Goal: Task Accomplishment & Management: Use online tool/utility

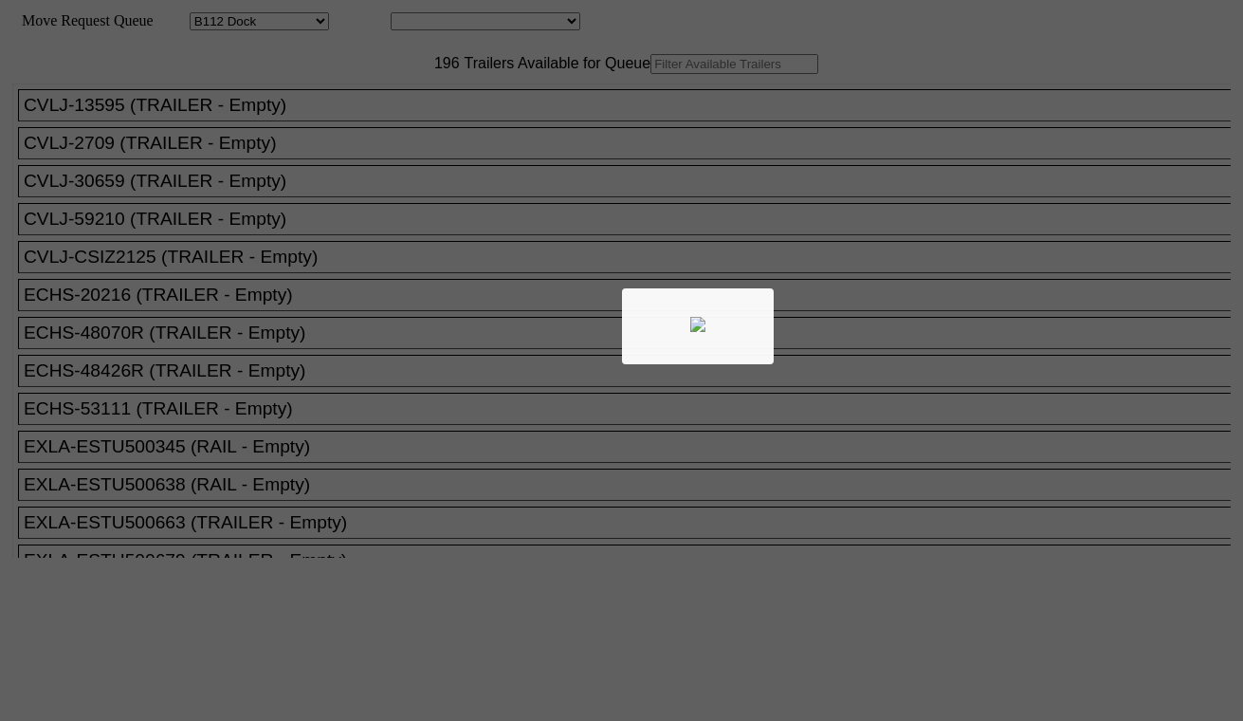
select select "121"
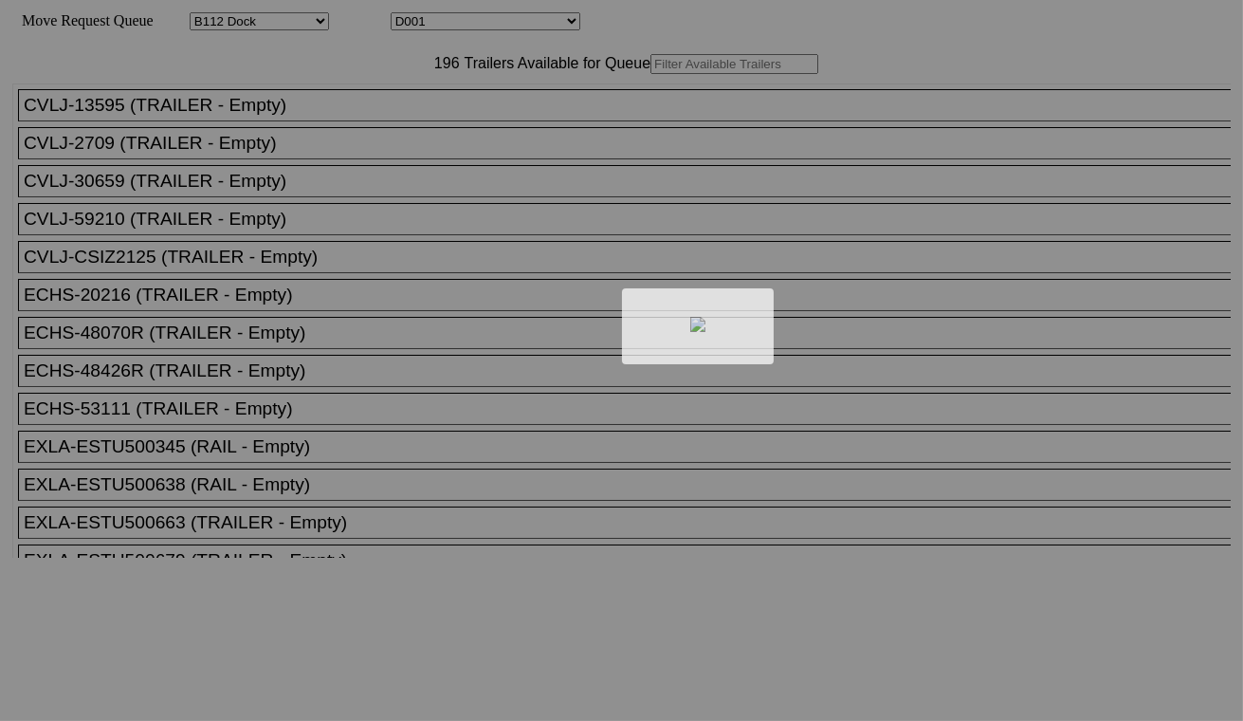
click at [486, 23] on div at bounding box center [621, 360] width 1243 height 721
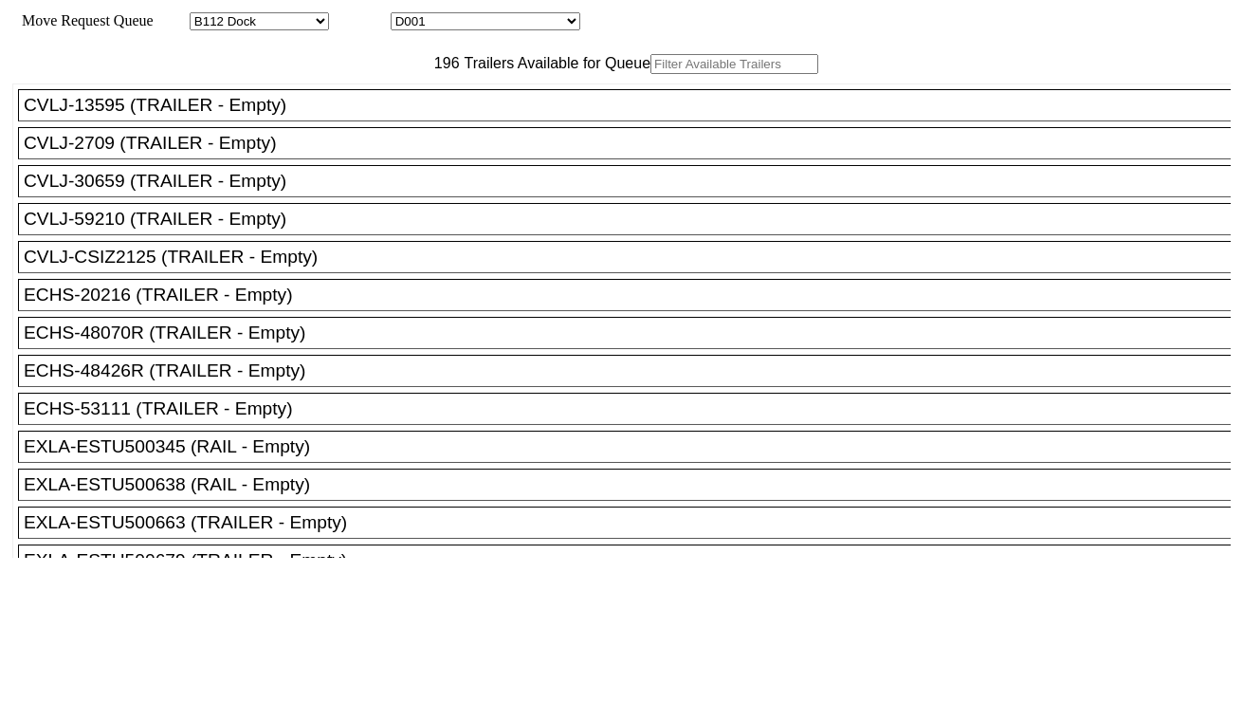
click at [491, 23] on select "D001 D002 D003 D004 D005 D006 D007 D008 D009 D010 D011 D012 D013 D014 D015 D016…" at bounding box center [486, 21] width 190 height 18
select select "3247"
click at [408, 15] on select "D001 D002 D003 D004 D005 D006 D007 D008 D009 D010 D011 D012 D013 D014 D015 D016…" at bounding box center [486, 21] width 190 height 18
click at [651, 74] on input "text" at bounding box center [735, 64] width 168 height 20
paste input "MSKU4802340"
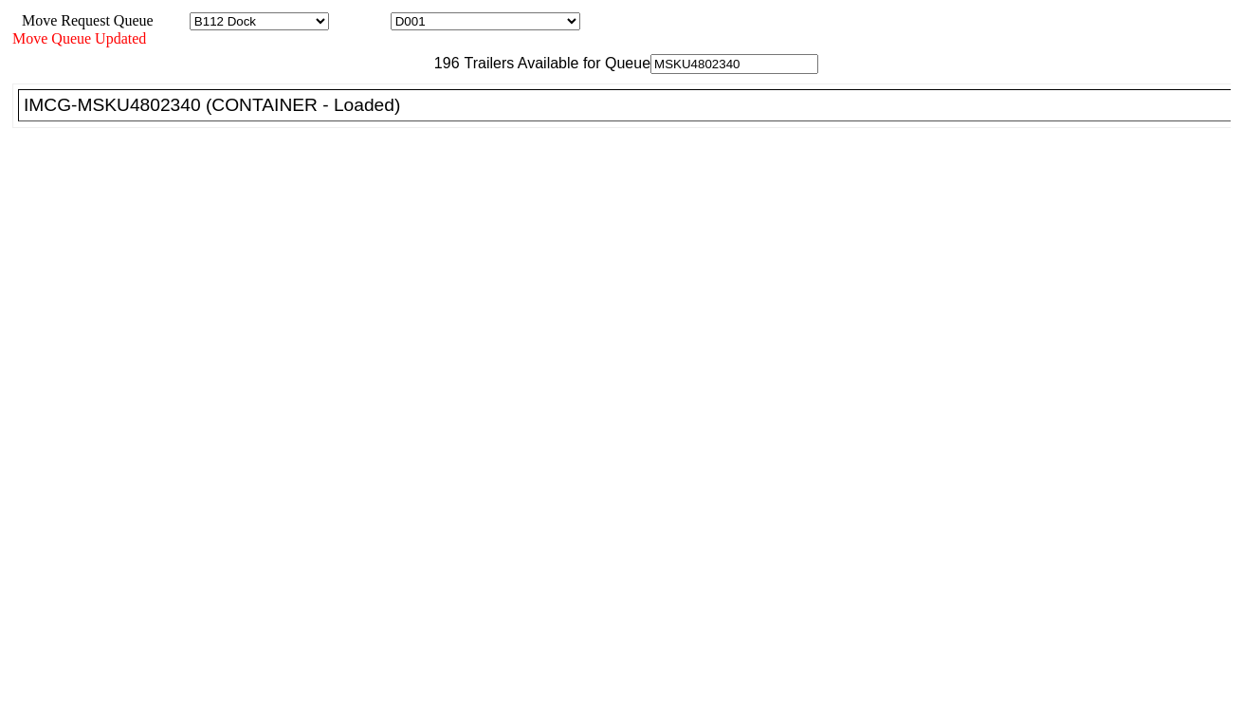
type input "MSKU4802340"
click at [376, 116] on div "IMCG-MSKU4802340 (CONTAINER - Loaded)" at bounding box center [633, 105] width 1219 height 21
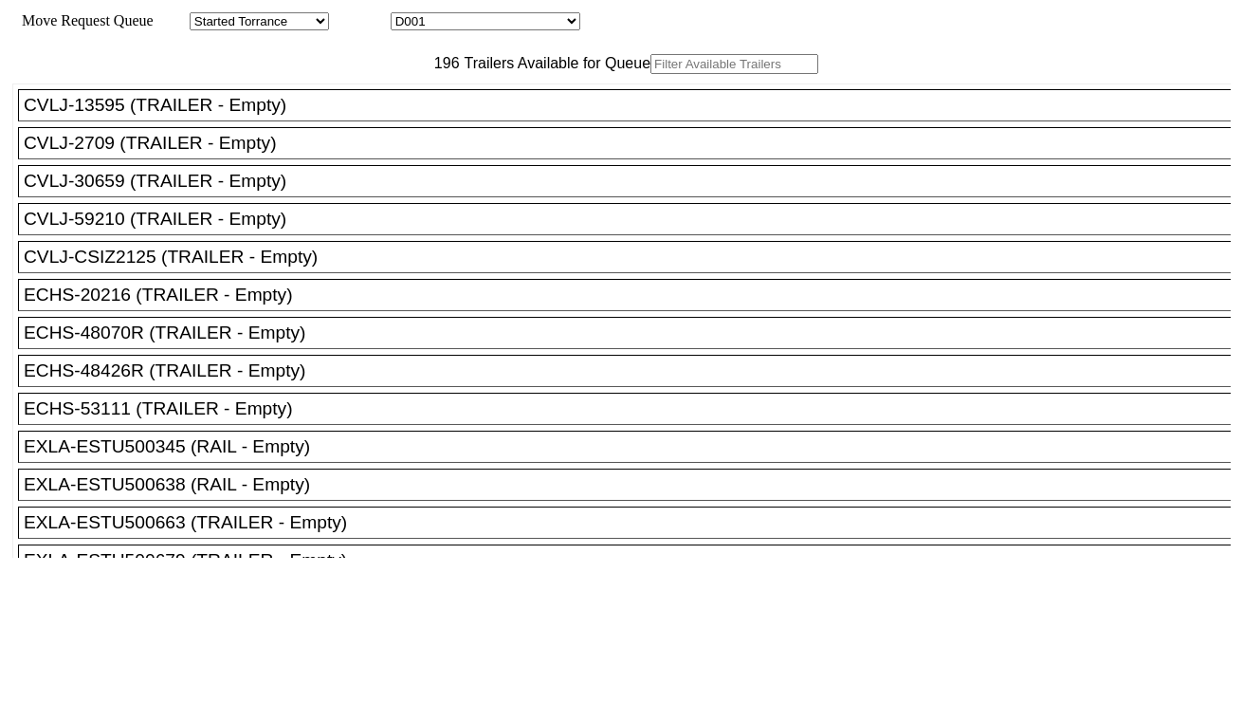
click at [486, 30] on div "Move Request Queue Area Started Torrance Lost Torrance Appt Torrance Bobtail B1…" at bounding box center [621, 21] width 1219 height 18
click at [482, 22] on select "D001 D002 D003 D004 D005 D006 D007 D008 D009 D010 D011 D012 D013 D014 D015 D016…" at bounding box center [486, 21] width 190 height 18
select select "3248"
click at [408, 15] on select "D001 D002 D003 D004 D005 D006 D007 D008 D009 D010 D011 D012 D013 D014 D015 D016…" at bounding box center [486, 21] width 190 height 18
click at [651, 74] on input "text" at bounding box center [735, 64] width 168 height 20
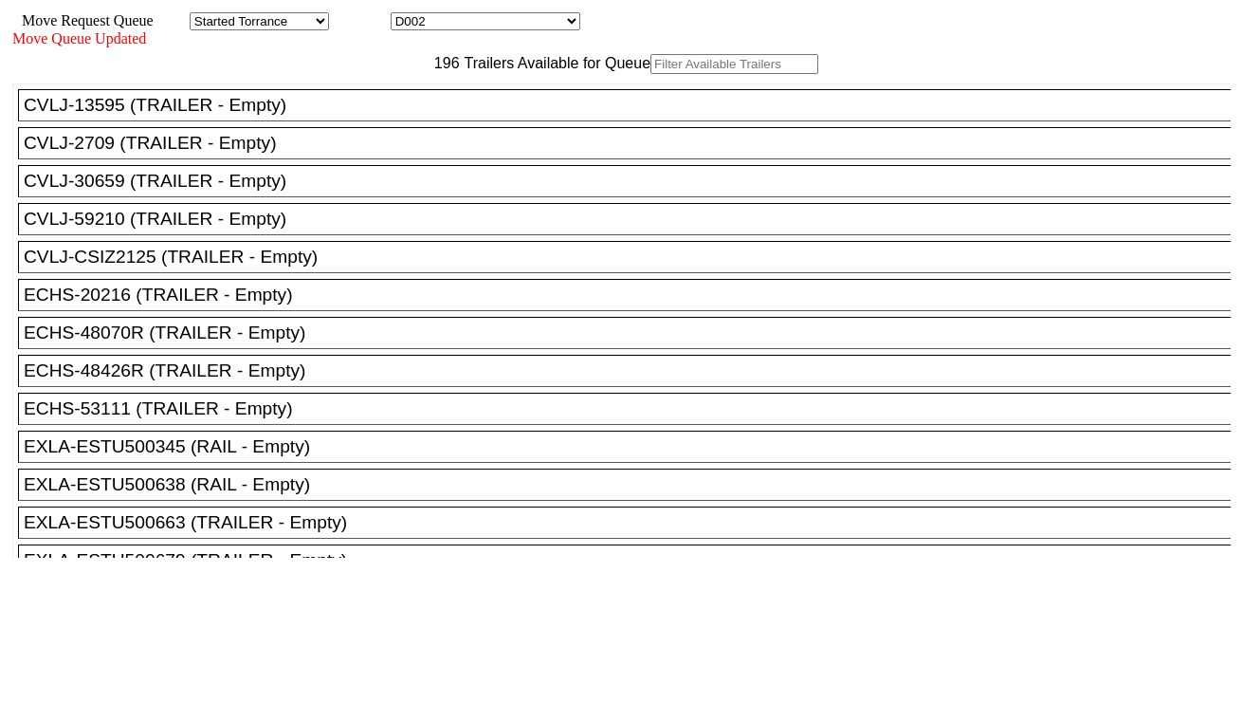
paste input "MRSU8133500"
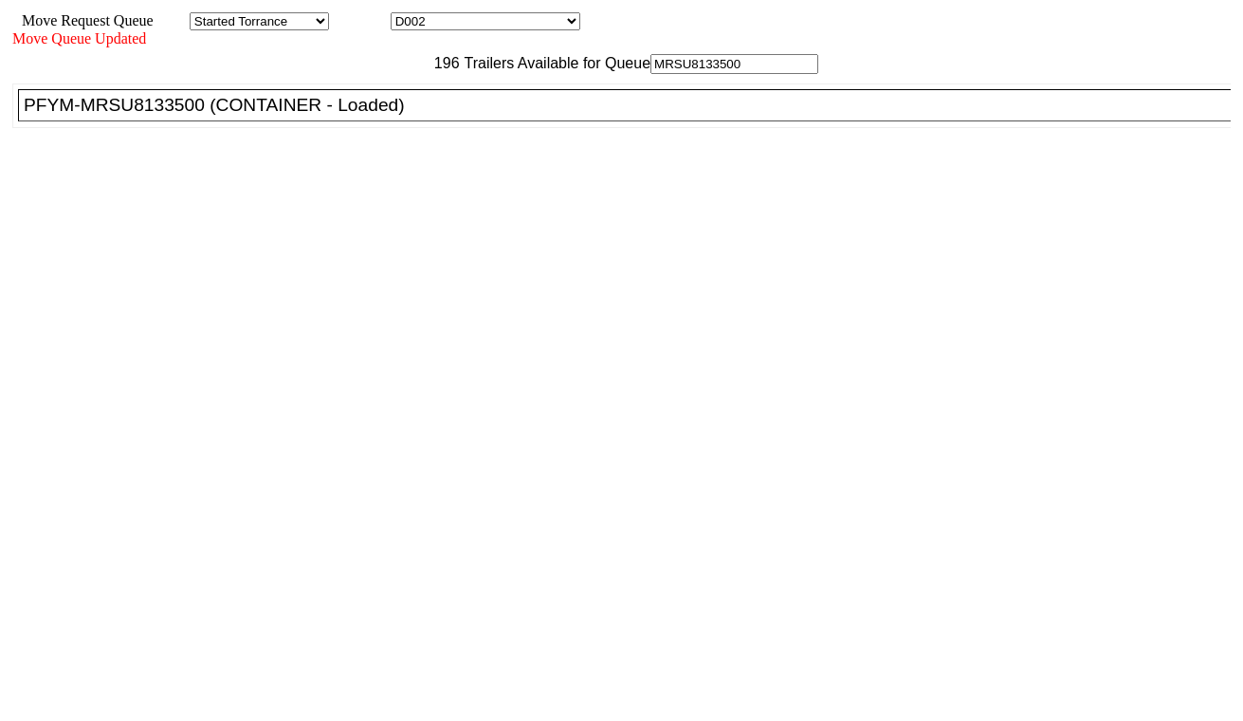
type input "MRSU8133500"
click at [395, 116] on div "PFYM-MRSU8133500 (CONTAINER - Loaded)" at bounding box center [633, 105] width 1219 height 21
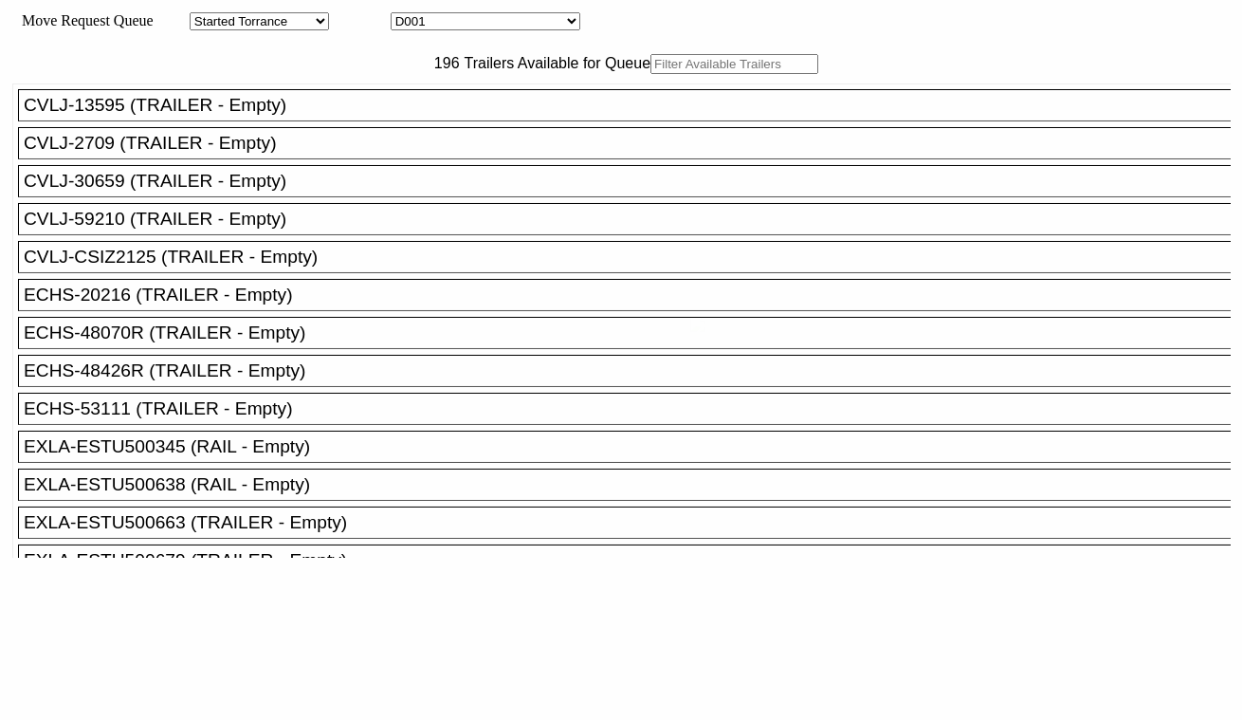
click at [532, 25] on select "D001 D002 D003 D004 D005 D006 D007 D008 D009 D010 D011 D012 D013 D014 D015 D016…" at bounding box center [486, 21] width 190 height 18
select select "3249"
click at [408, 15] on select "D001 D002 D003 D004 D005 D006 D007 D008 D009 D010 D011 D012 D013 D014 D015 D016…" at bounding box center [486, 21] width 190 height 18
click at [651, 74] on input "text" at bounding box center [735, 64] width 168 height 20
paste input "MSNU5655572"
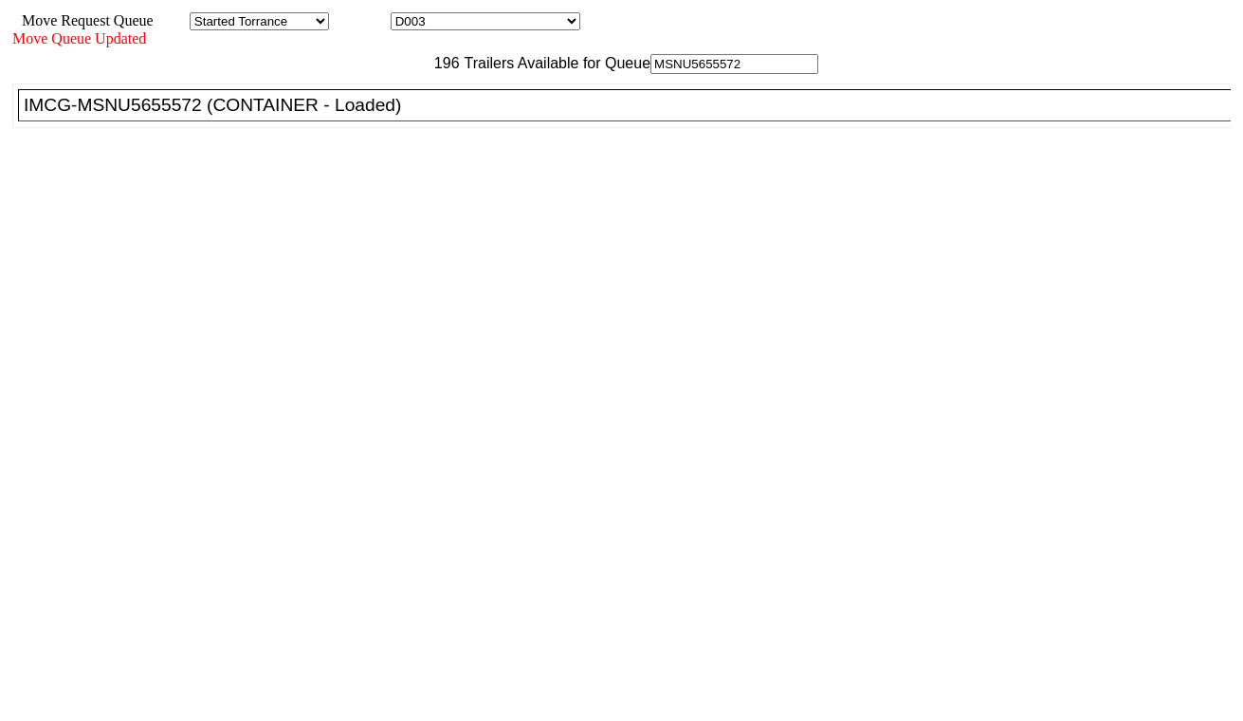
type input "MSNU5655572"
click at [362, 116] on div "IMCG-MSNU5655572 (CONTAINER - Loaded)" at bounding box center [633, 105] width 1219 height 21
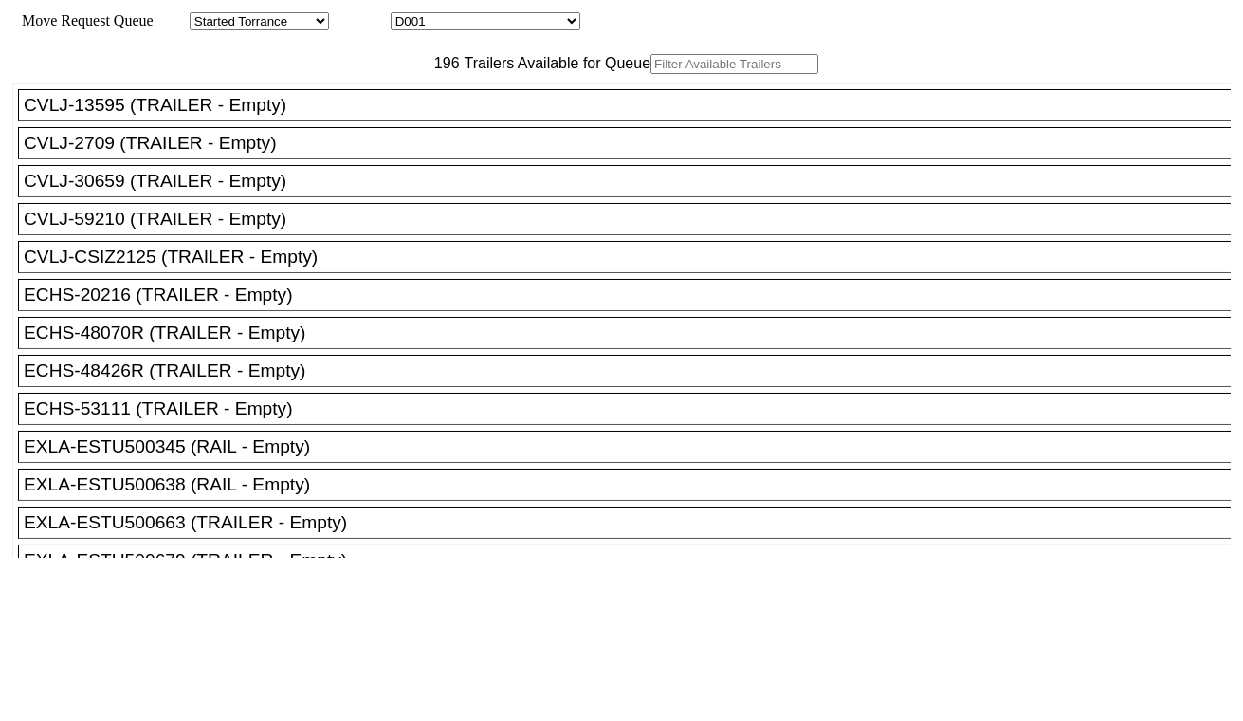
click at [651, 74] on input "text" at bounding box center [735, 64] width 168 height 20
paste input "UETU8037055"
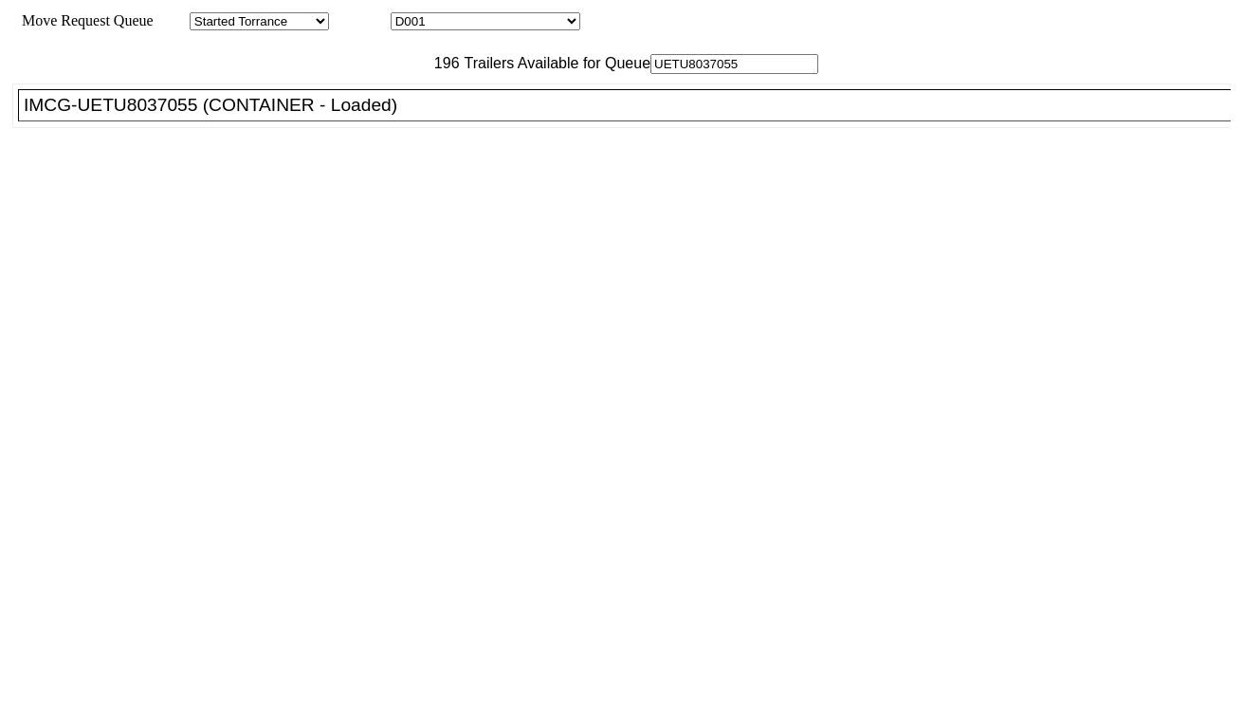
type input "UETU8037055"
click at [365, 116] on div "IMCG-UETU8037055 (CONTAINER - Loaded)" at bounding box center [633, 105] width 1219 height 21
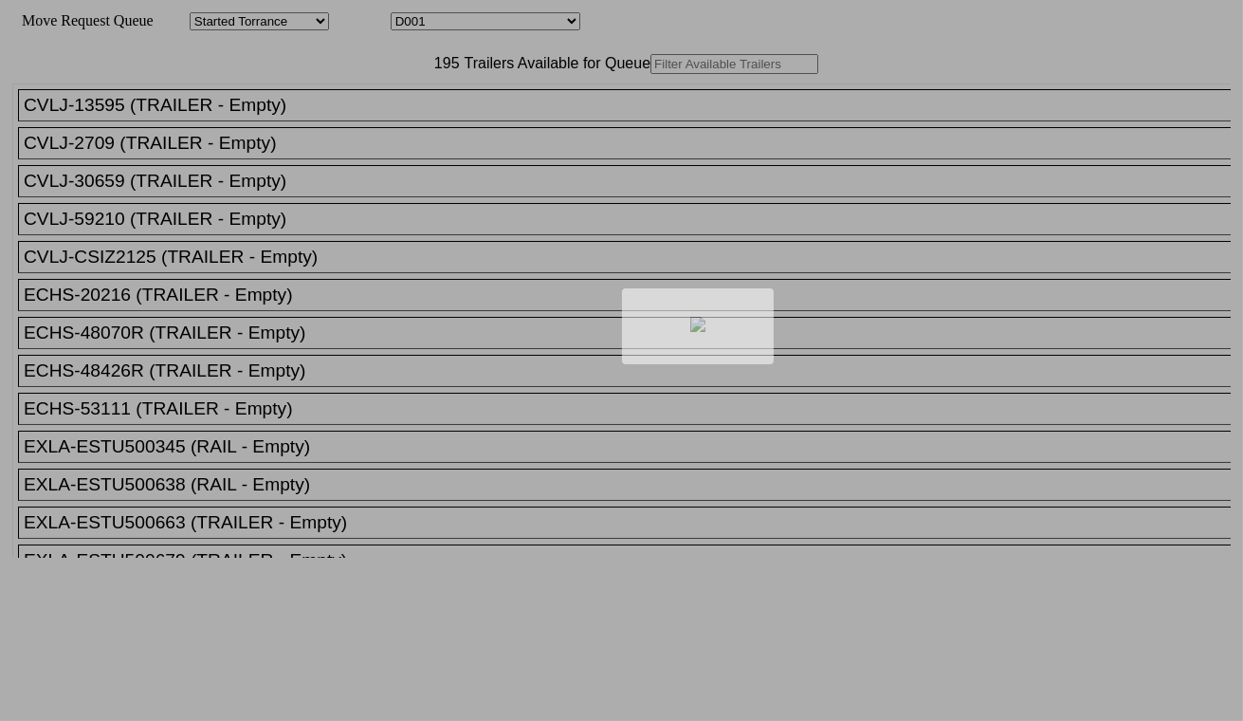
click at [458, 20] on div at bounding box center [621, 360] width 1243 height 721
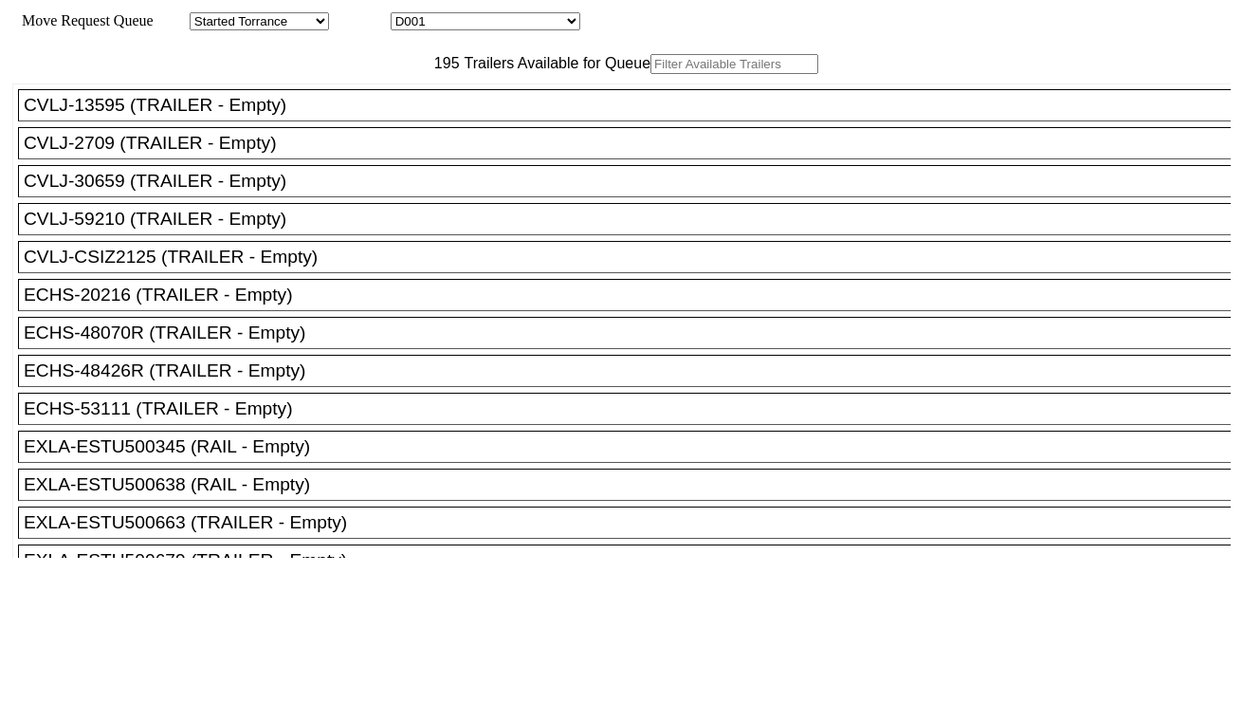
click at [460, 22] on select "D001 D002 D003 D004 D005 D006 D007 D008 D009 D010 D011 D012 D013 D014 D015 D016…" at bounding box center [486, 21] width 190 height 18
select select "3251"
click at [408, 15] on select "D001 D002 D003 D004 D005 D006 D007 D008 D009 D010 D011 D012 D013 D014 D015 D016…" at bounding box center [486, 21] width 190 height 18
click at [651, 74] on input "text" at bounding box center [735, 64] width 168 height 20
paste input "UETU6165777"
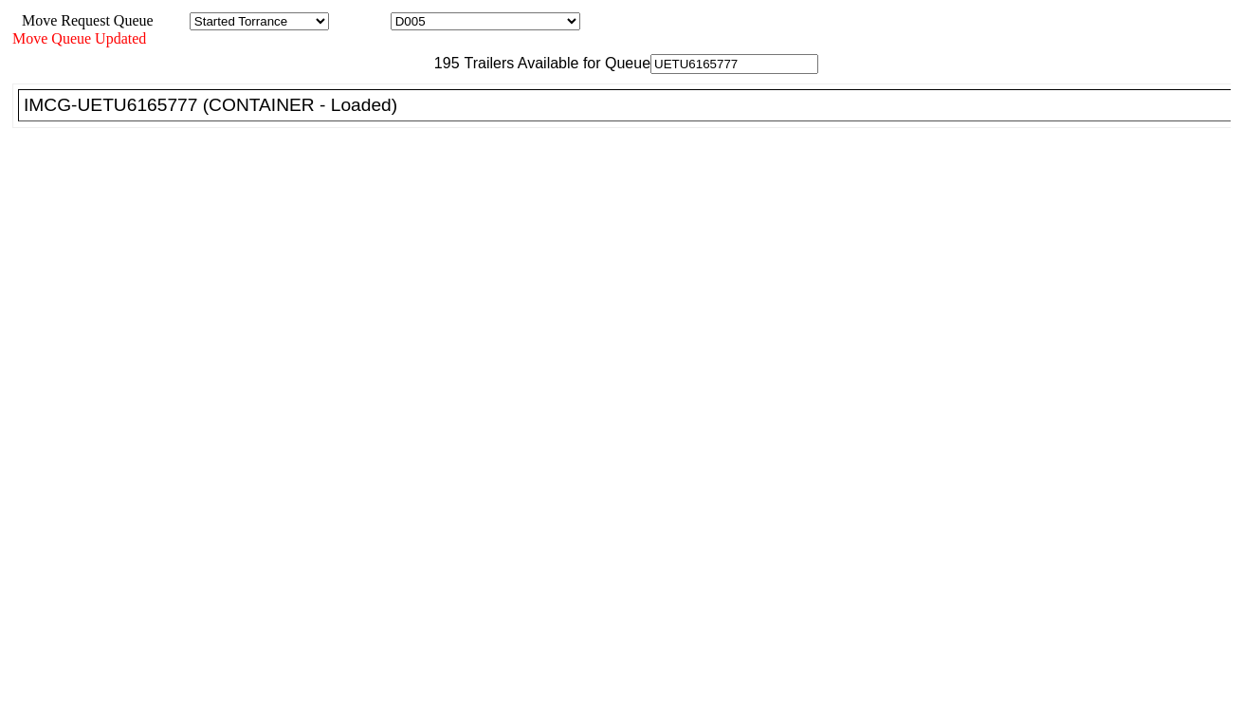
type input "UETU6165777"
click at [396, 121] on li "IMCG-UETU6165777 (CONTAINER - Loaded)" at bounding box center [633, 105] width 1230 height 32
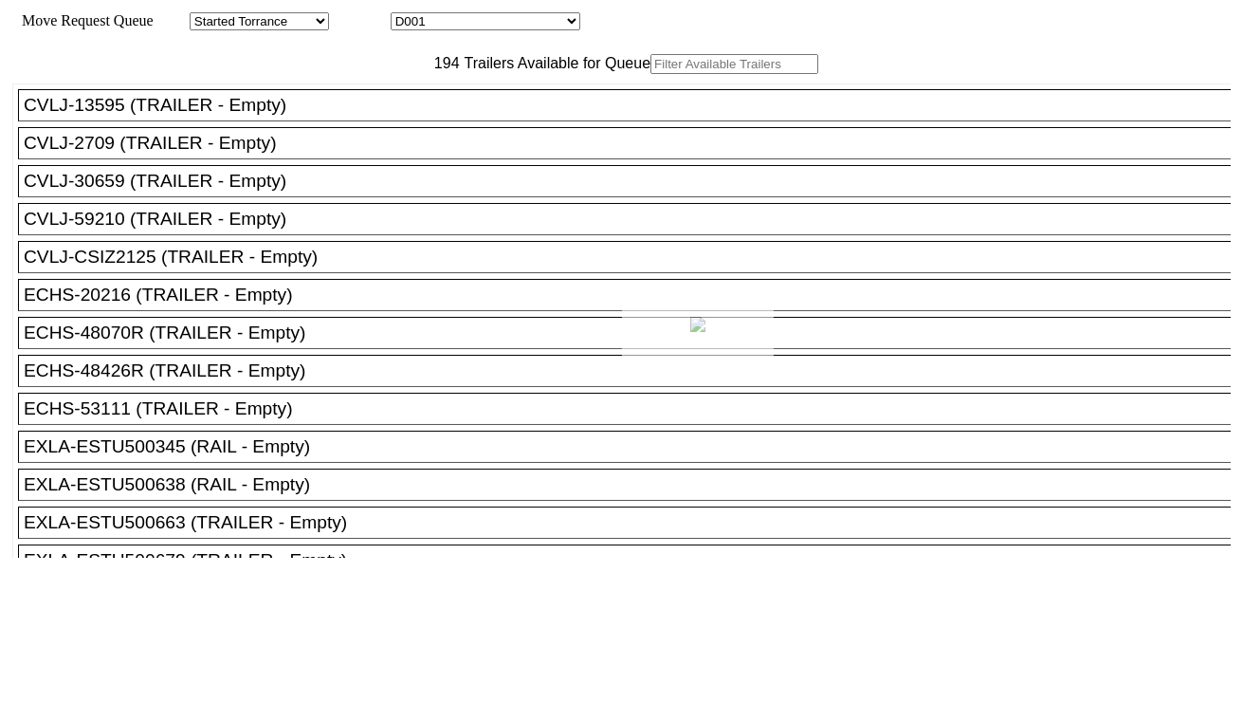
click at [504, 16] on div at bounding box center [621, 360] width 1243 height 721
click at [501, 24] on select "D001 D002 D003 D004 D005 D006 D007 D008 D009 D010 D011 D012 D013 D014 D015 D016…" at bounding box center [486, 21] width 190 height 18
select select "3252"
click at [408, 15] on select "D001 D002 D003 D004 D005 D006 D007 D008 D009 D010 D011 D012 D013 D014 D015 D016…" at bounding box center [486, 21] width 190 height 18
click at [651, 74] on input "text" at bounding box center [735, 64] width 168 height 20
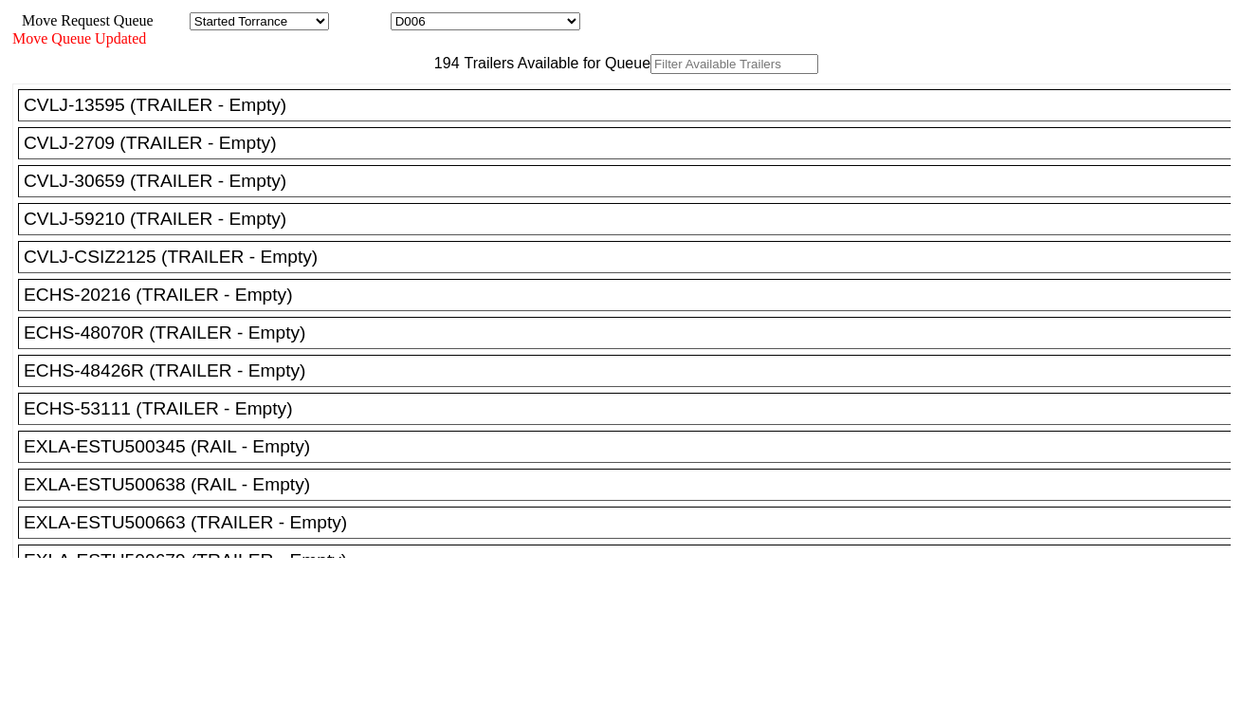
paste input "CMAU9195253"
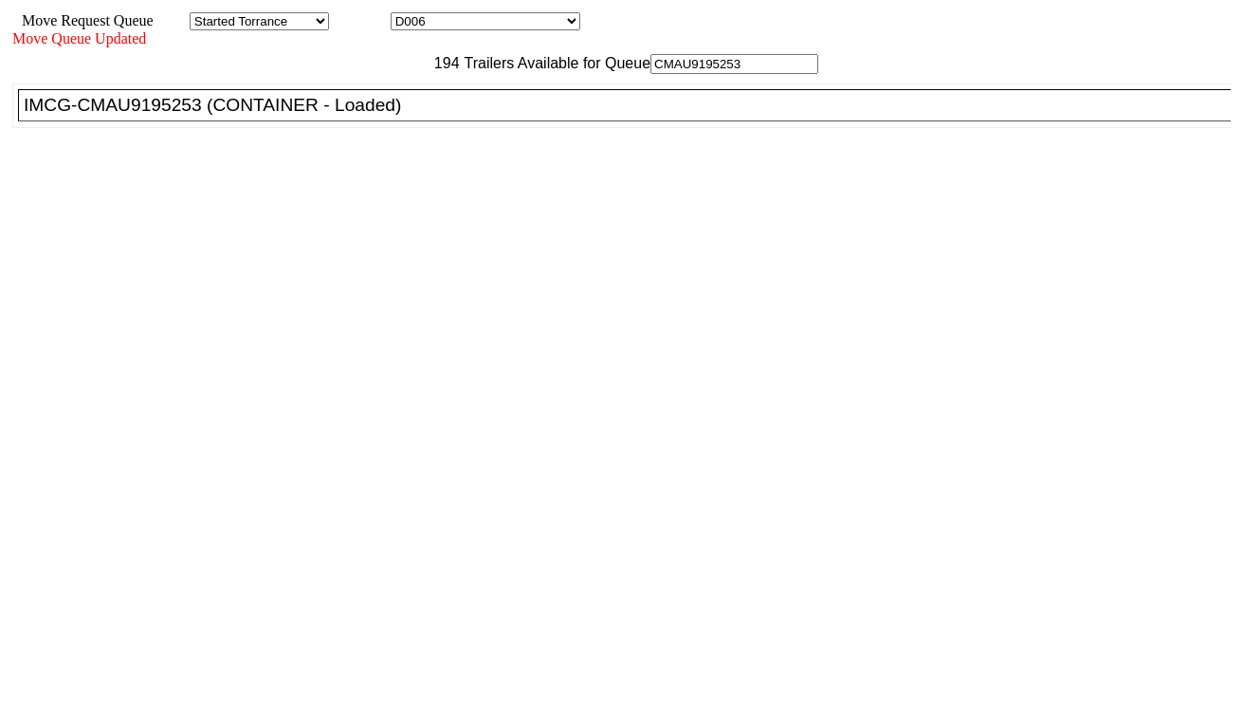
type input "CMAU9195253"
click at [358, 116] on div "IMCG-CMAU9195253 (CONTAINER - Loaded)" at bounding box center [633, 105] width 1219 height 21
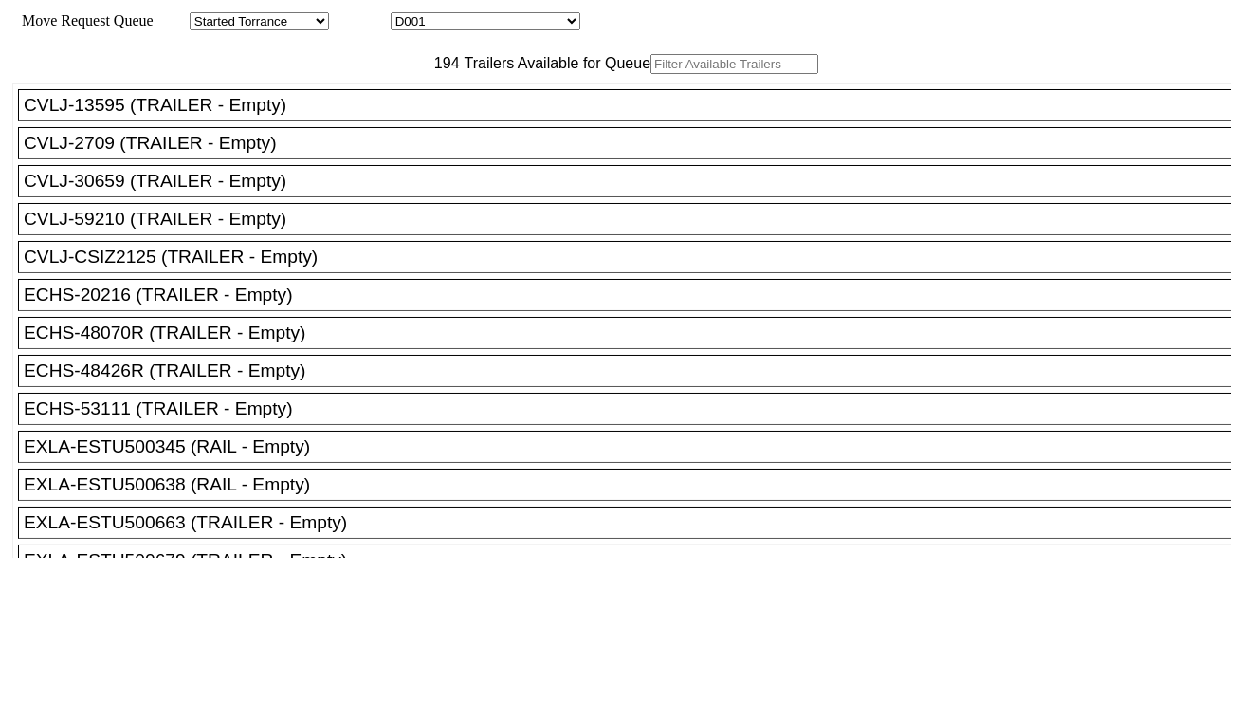
click at [523, 28] on select "D001 D002 D003 D004 D005 D006 D007 D008 D009 D010 D011 D012 D013 D014 D015 D016…" at bounding box center [486, 21] width 190 height 18
select select "3254"
click at [408, 15] on select "D001 D002 D003 D004 D005 D006 D007 D008 D009 D010 D011 D012 D013 D014 D015 D016…" at bounding box center [486, 21] width 190 height 18
click at [651, 74] on input "text" at bounding box center [735, 64] width 168 height 20
paste input "APZU4654713"
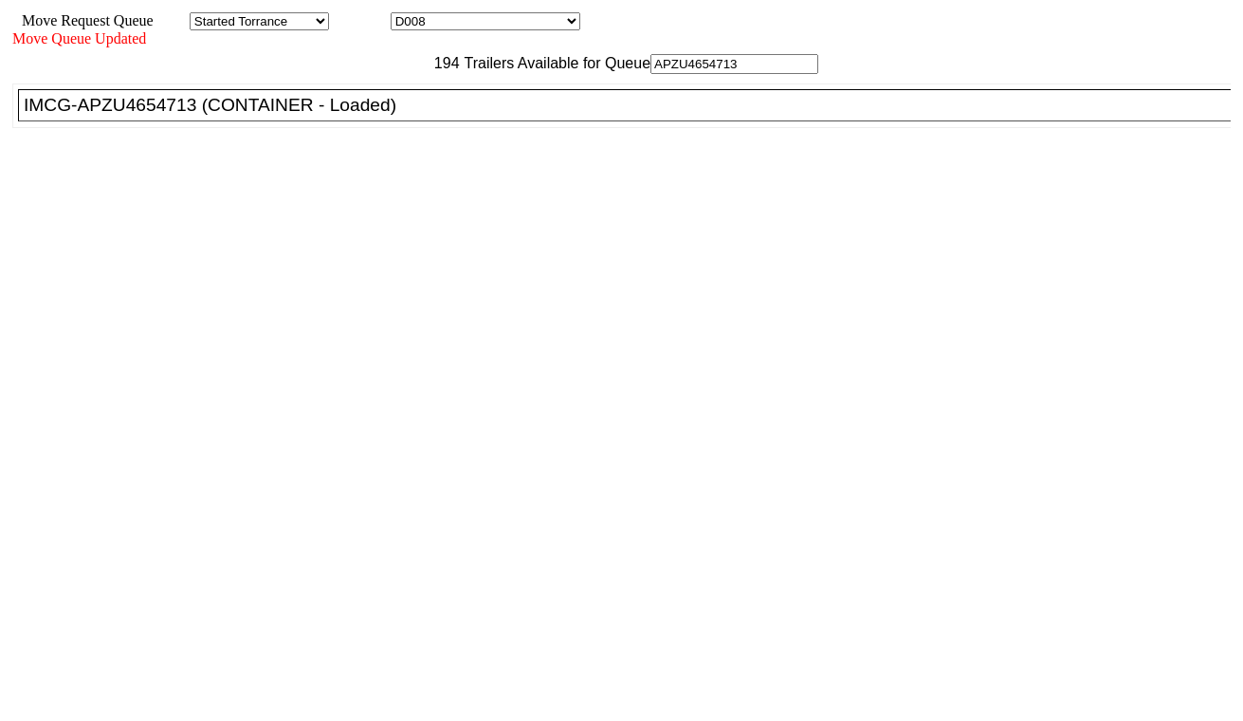
type input "APZU4654713"
click at [383, 121] on li "IMCG-APZU4654713 (CONTAINER - Loaded)" at bounding box center [633, 105] width 1230 height 32
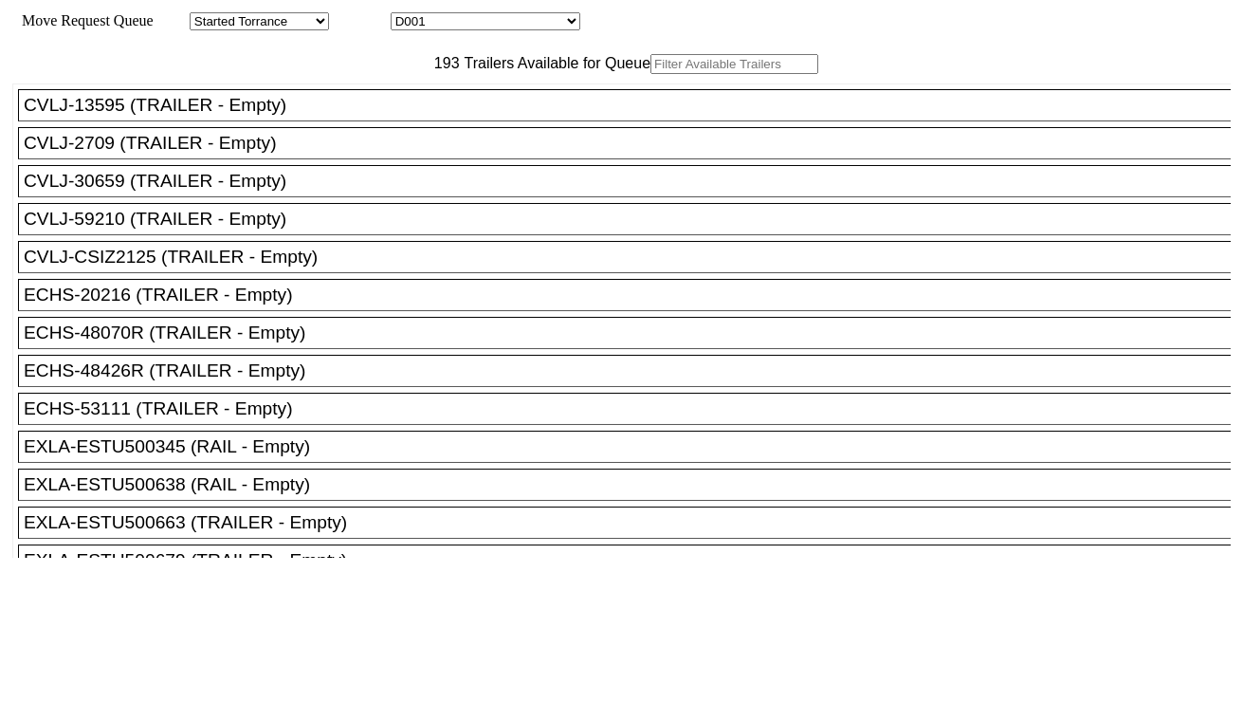
click at [497, 17] on select "D001 D002 D003 D004 D005 D006 D007 D008 D009 D010 D011 D012 D013 D014 D015 D016…" at bounding box center [486, 21] width 190 height 18
select select "3255"
click at [408, 15] on select "D001 D002 D003 D004 D005 D006 D007 D008 D009 D010 D011 D012 D013 D014 D015 D016…" at bounding box center [486, 21] width 190 height 18
click at [651, 74] on input "text" at bounding box center [735, 64] width 168 height 20
paste input "TCLU1859703"
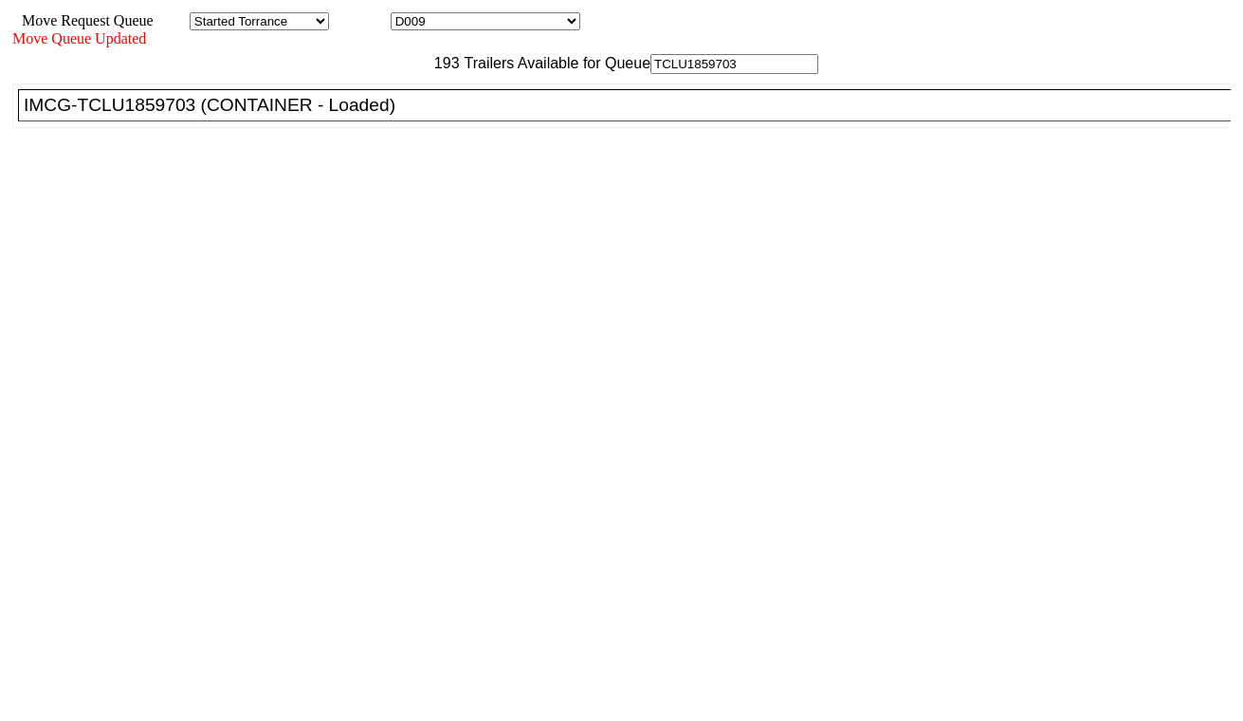
type input "TCLU1859703"
click at [376, 116] on div "IMCG-TCLU1859703 (CONTAINER - Loaded)" at bounding box center [633, 105] width 1219 height 21
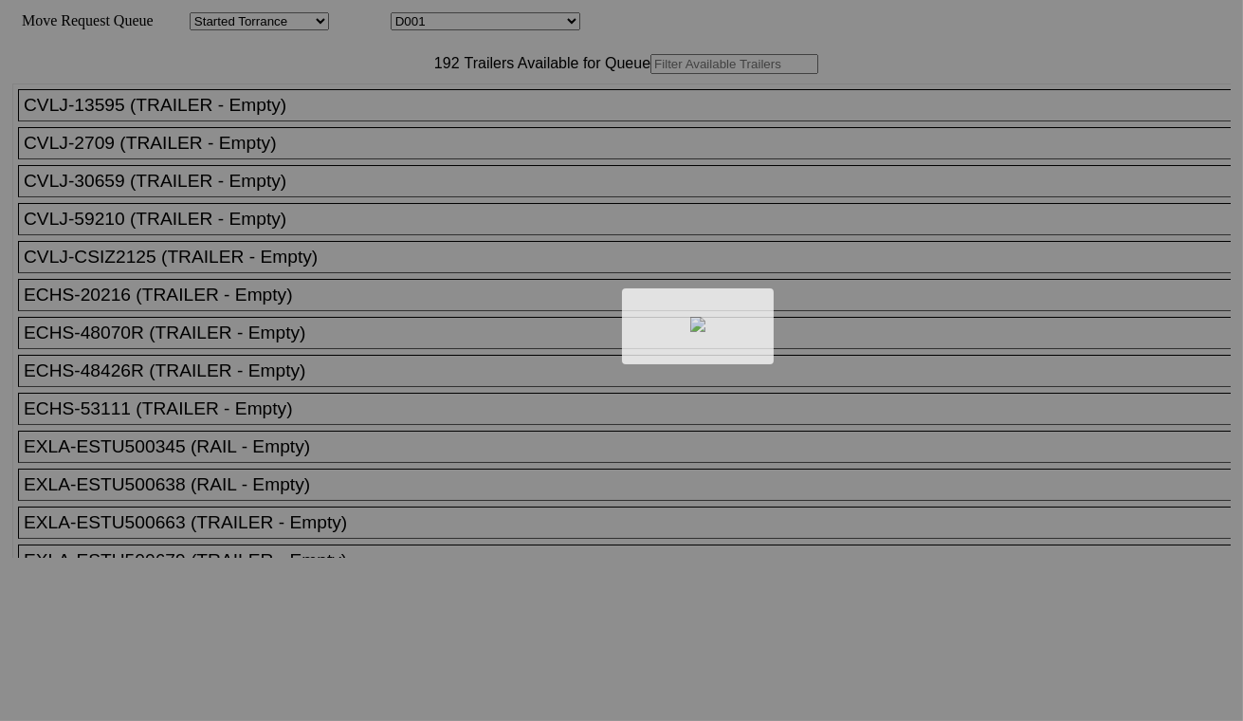
click at [466, 25] on div at bounding box center [621, 360] width 1243 height 721
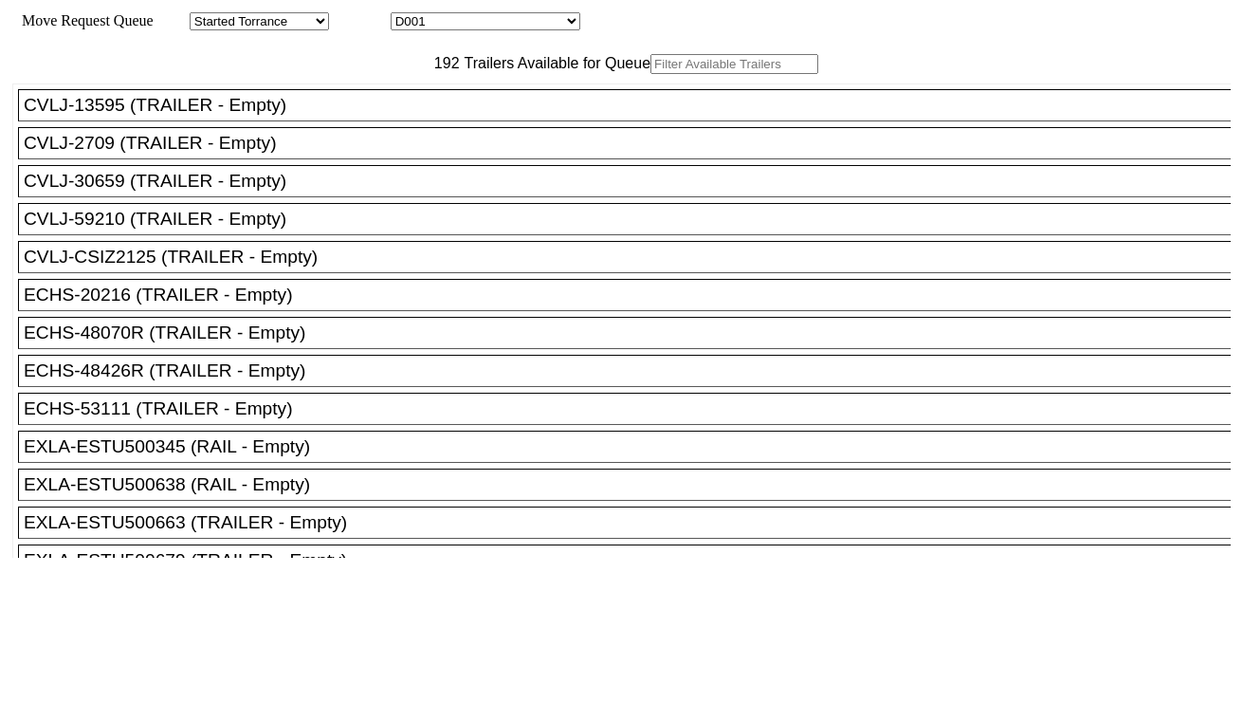
click at [471, 24] on select "D001 D002 D003 D004 D005 D006 D007 D008 D009 D010 D011 D012 D013 D014 D015 D016…" at bounding box center [486, 21] width 190 height 18
select select "3256"
click at [408, 15] on select "D001 D002 D003 D004 D005 D006 D007 D008 D009 D010 D011 D012 D013 D014 D015 D016…" at bounding box center [486, 21] width 190 height 18
click at [651, 74] on input "text" at bounding box center [735, 64] width 168 height 20
paste input "TRLU5868132"
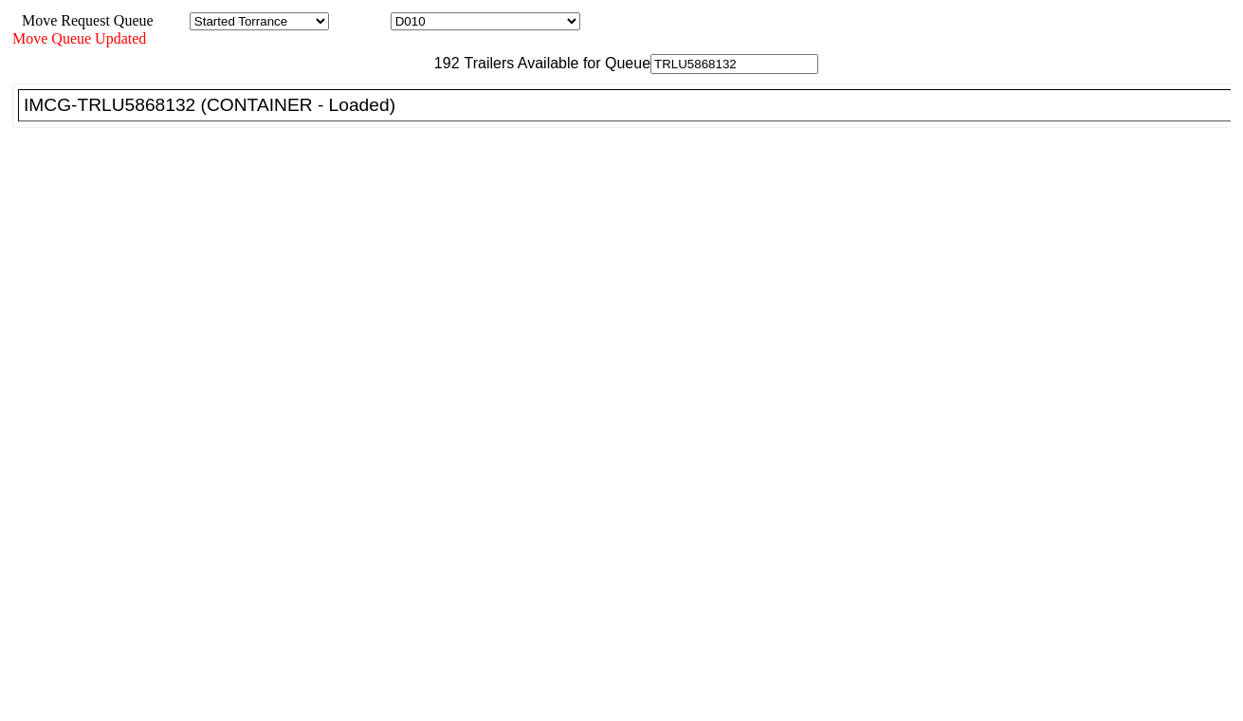
type input "TRLU5868132"
click at [371, 116] on div "IMCG-TRLU5868132 (CONTAINER - Loaded)" at bounding box center [633, 105] width 1219 height 21
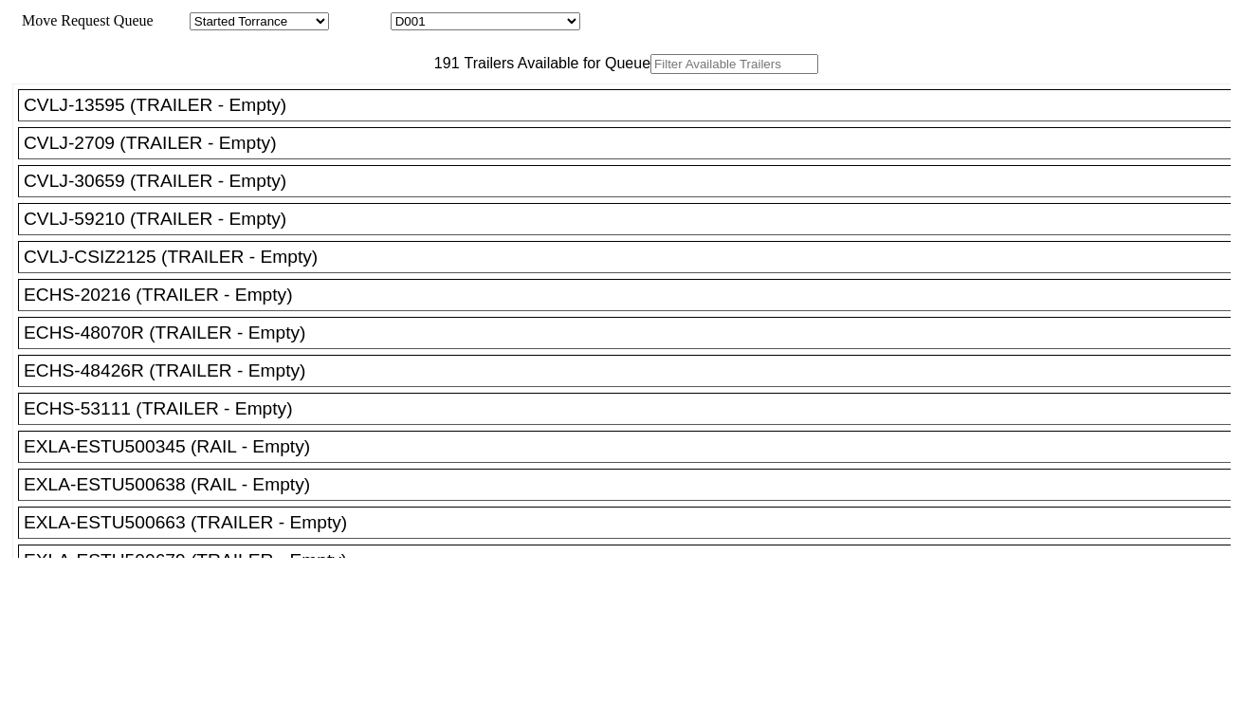
click at [651, 74] on input "text" at bounding box center [735, 64] width 168 height 20
paste input "TCNU4024578"
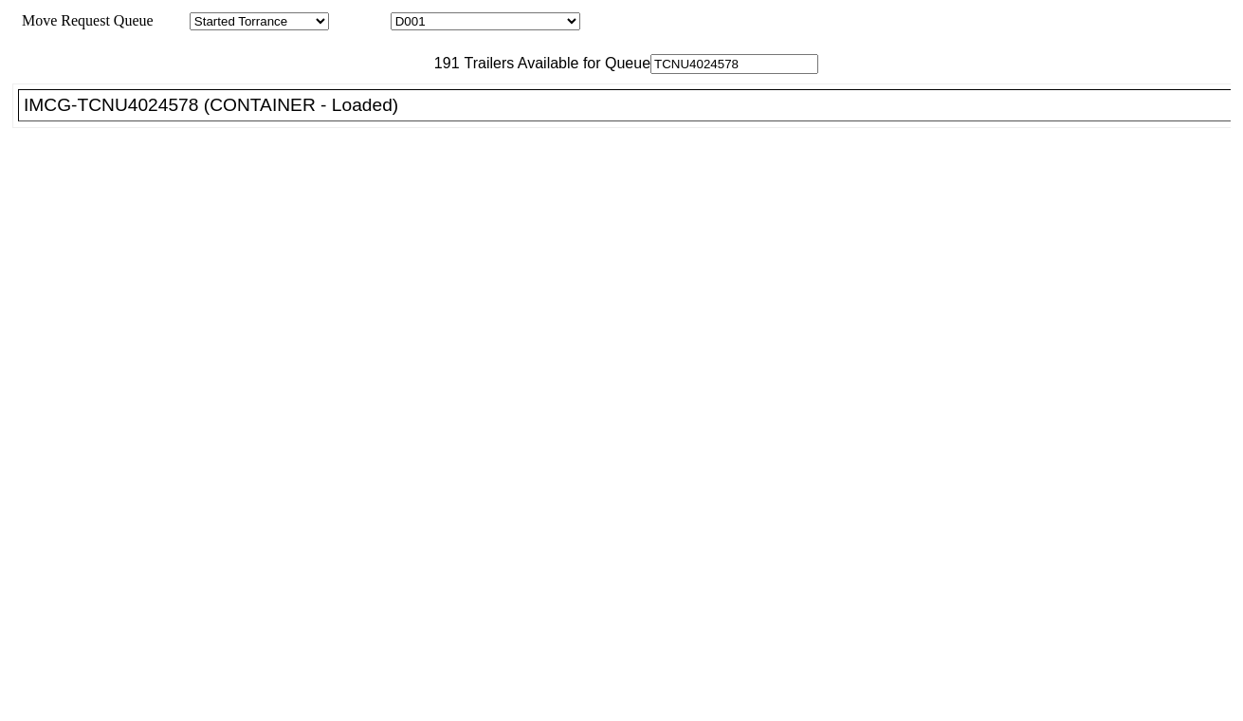
type input "TCNU4024578"
click at [382, 121] on li "IMCG-TCNU4024578 (CONTAINER - Loaded)" at bounding box center [633, 105] width 1230 height 32
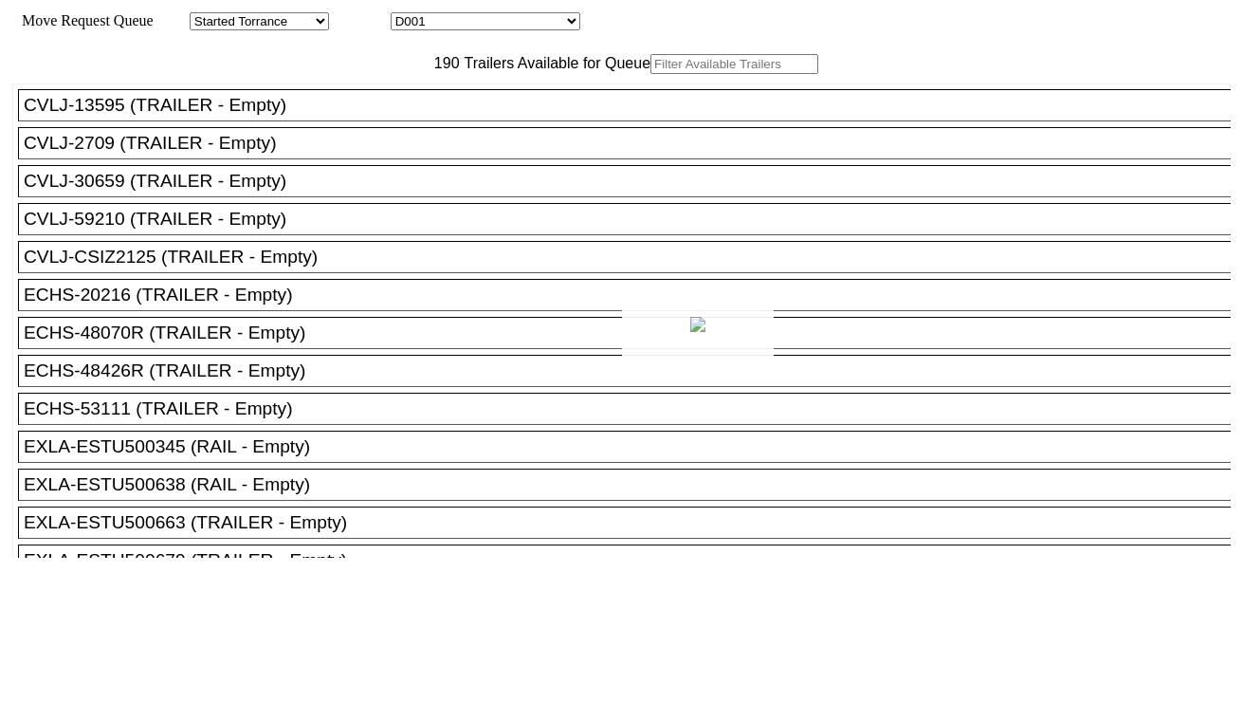
click at [520, 24] on div at bounding box center [621, 360] width 1243 height 721
click at [505, 25] on select "D001 D002 D003 D004 D005 D006 D007 D008 D009 D010 D011 D012 D013 D014 D015 D016…" at bounding box center [486, 21] width 190 height 18
select select "3258"
click at [408, 15] on select "D001 D002 D003 D004 D005 D006 D007 D008 D009 D010 D011 D012 D013 D014 D015 D016…" at bounding box center [486, 21] width 190 height 18
click at [651, 74] on input "text" at bounding box center [735, 64] width 168 height 20
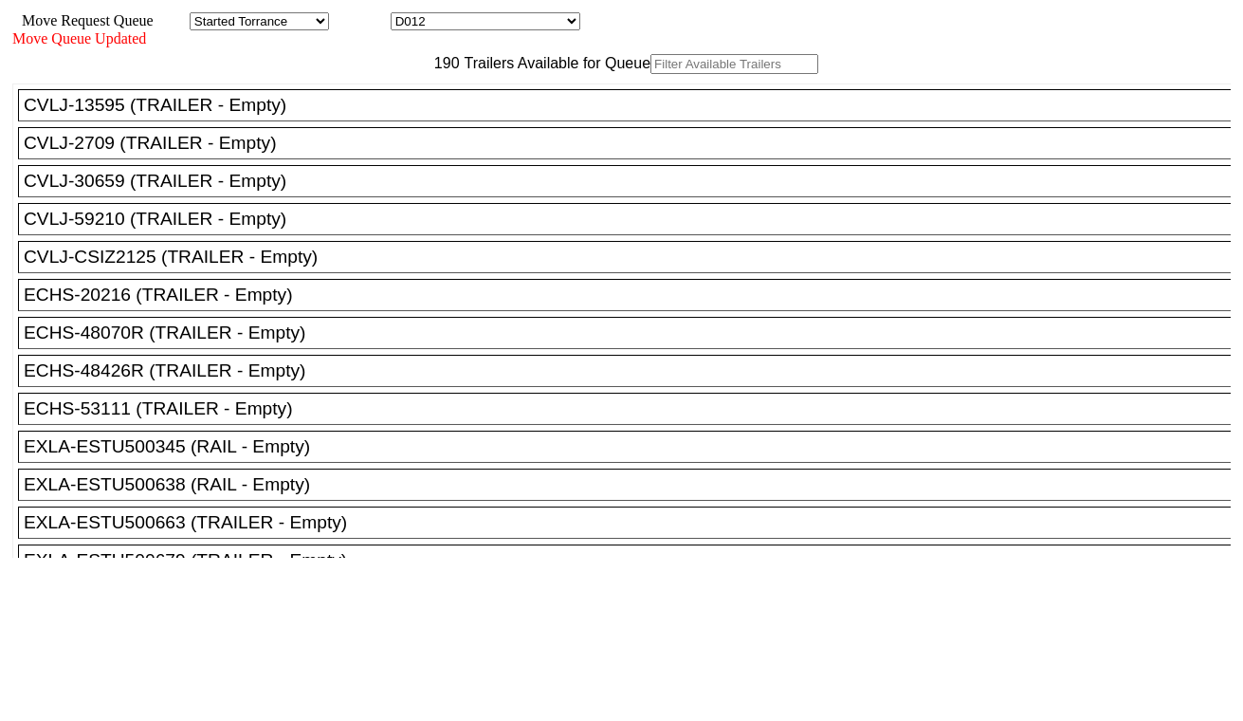
paste input "CAAU9185964"
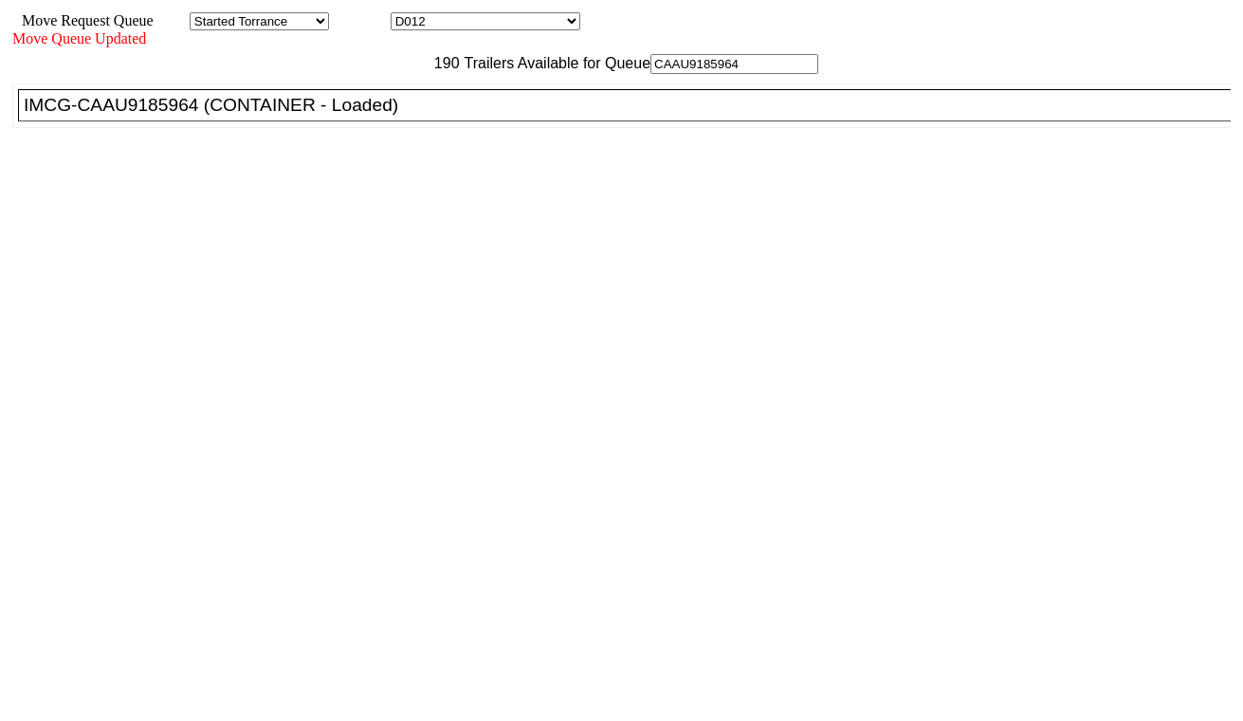
type input "CAAU9185964"
click at [392, 116] on div "IMCG-CAAU9185964 (CONTAINER - Loaded)" at bounding box center [633, 105] width 1219 height 21
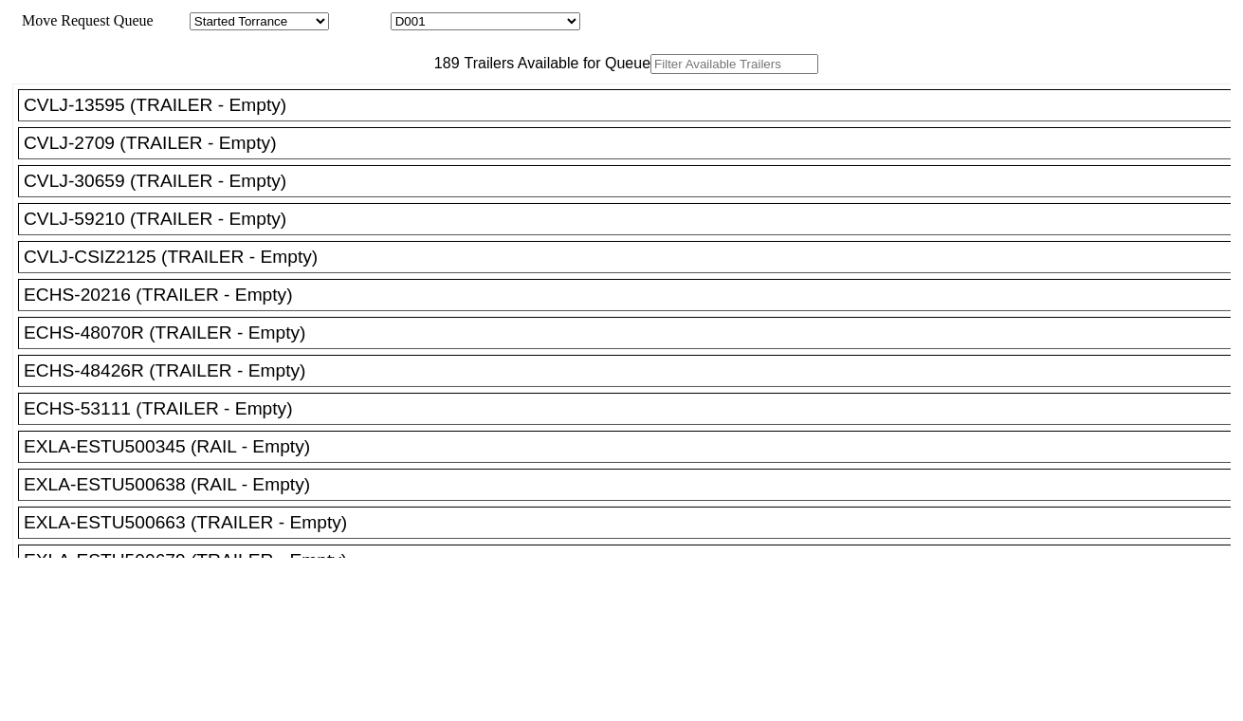
click at [463, 14] on select "D001 D002 D003 D004 D005 D006 D007 D008 D009 D010 D011 D012 D013 D014 D015 D016…" at bounding box center [486, 21] width 190 height 18
select select "3259"
click at [408, 15] on select "D001 D002 D003 D004 D005 D006 D007 D008 D009 D010 D011 D012 D013 D014 D015 D016…" at bounding box center [486, 21] width 190 height 18
click at [651, 74] on input "text" at bounding box center [735, 64] width 168 height 20
paste input "MRSU8170484"
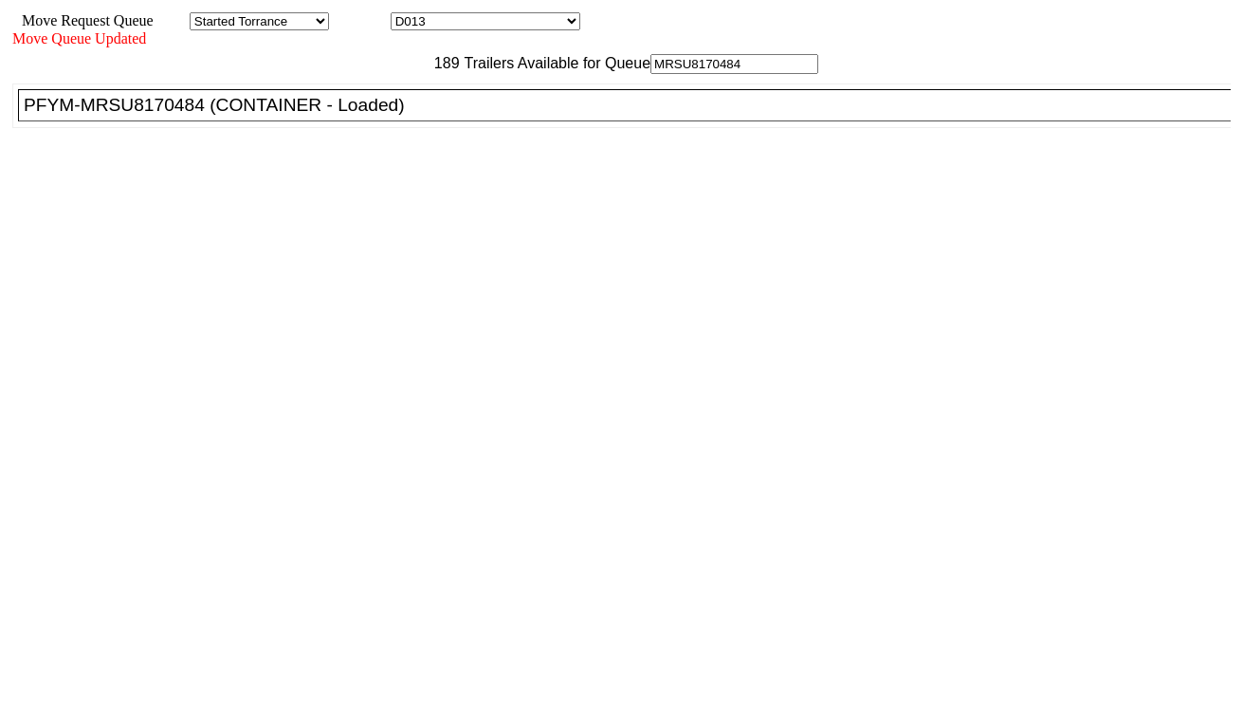
type input "MRSU8170484"
click at [371, 116] on div "PFYM-MRSU8170484 (CONTAINER - Loaded)" at bounding box center [633, 105] width 1219 height 21
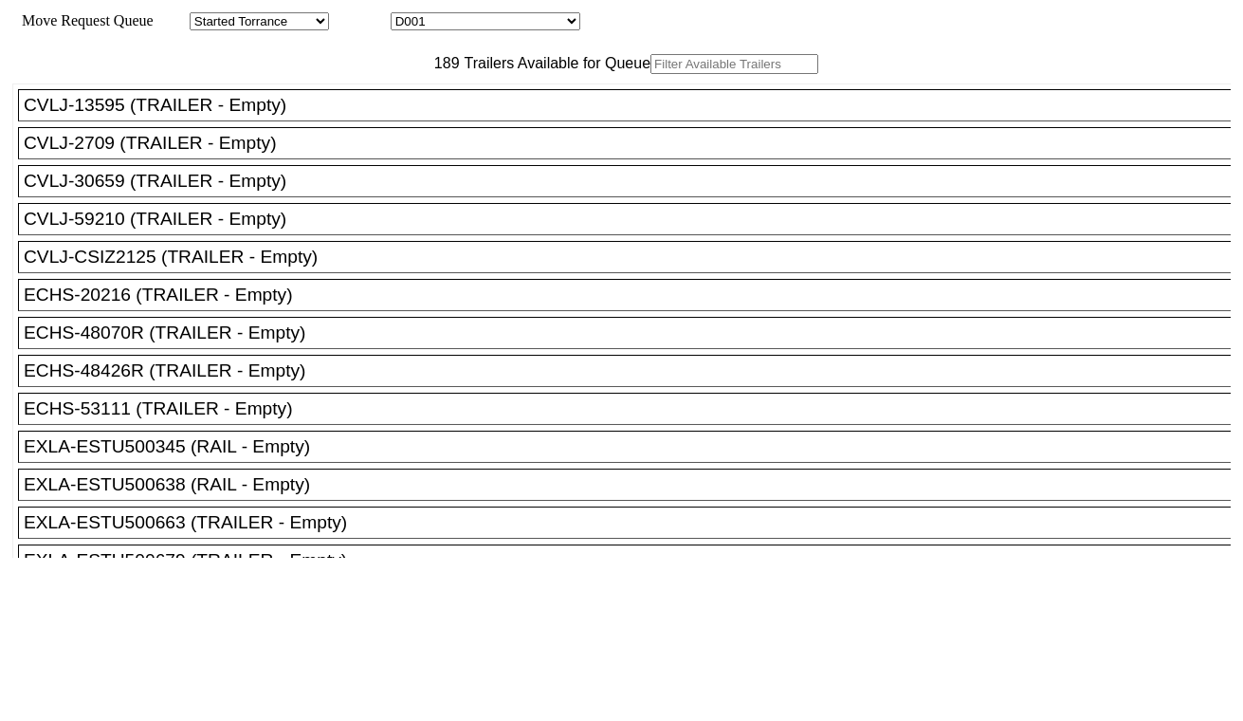
click at [513, 25] on select "D001 D002 D003 D004 D005 D006 D007 D008 D009 D010 D011 D012 D013 D014 D015 D016…" at bounding box center [486, 21] width 190 height 18
select select "3260"
click at [408, 15] on select "D001 D002 D003 D004 D005 D006 D007 D008 D009 D010 D011 D012 D013 D014 D015 D016…" at bounding box center [486, 21] width 190 height 18
click at [651, 74] on input "text" at bounding box center [735, 64] width 168 height 20
paste input "FANU3431116"
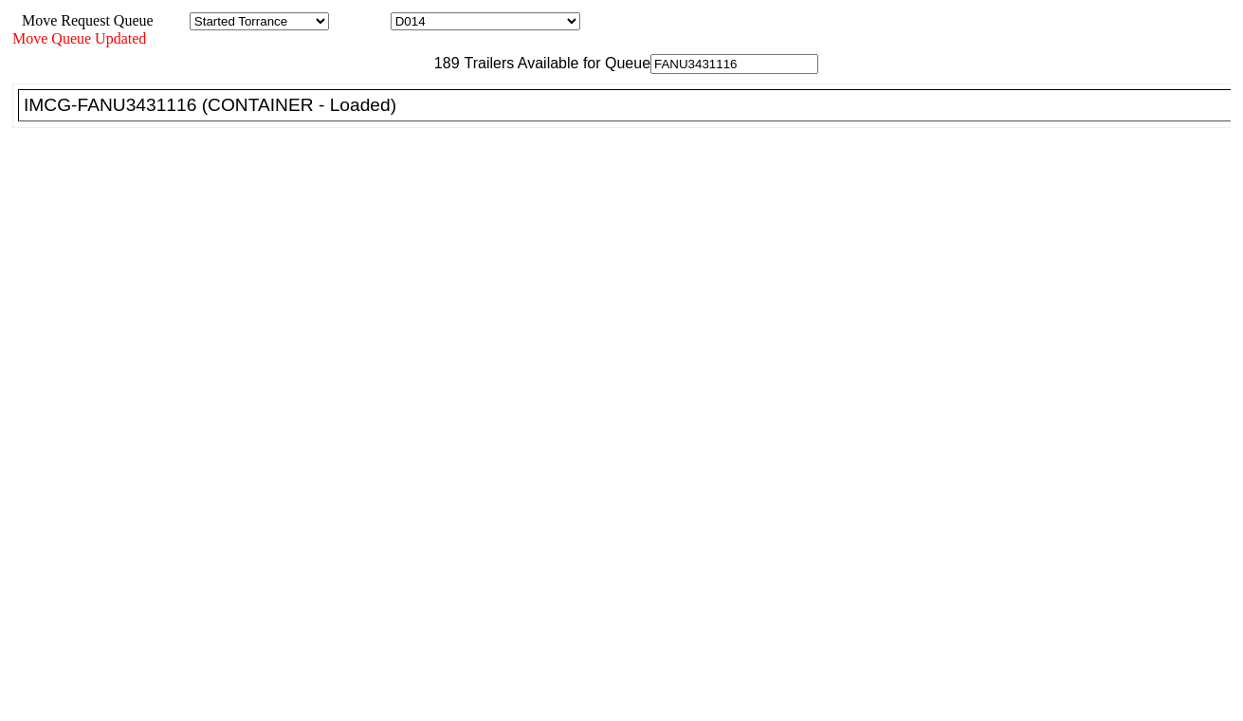
type input "FANU3431116"
click at [380, 116] on div "IMCG-FANU3431116 (CONTAINER - Loaded)" at bounding box center [633, 105] width 1219 height 21
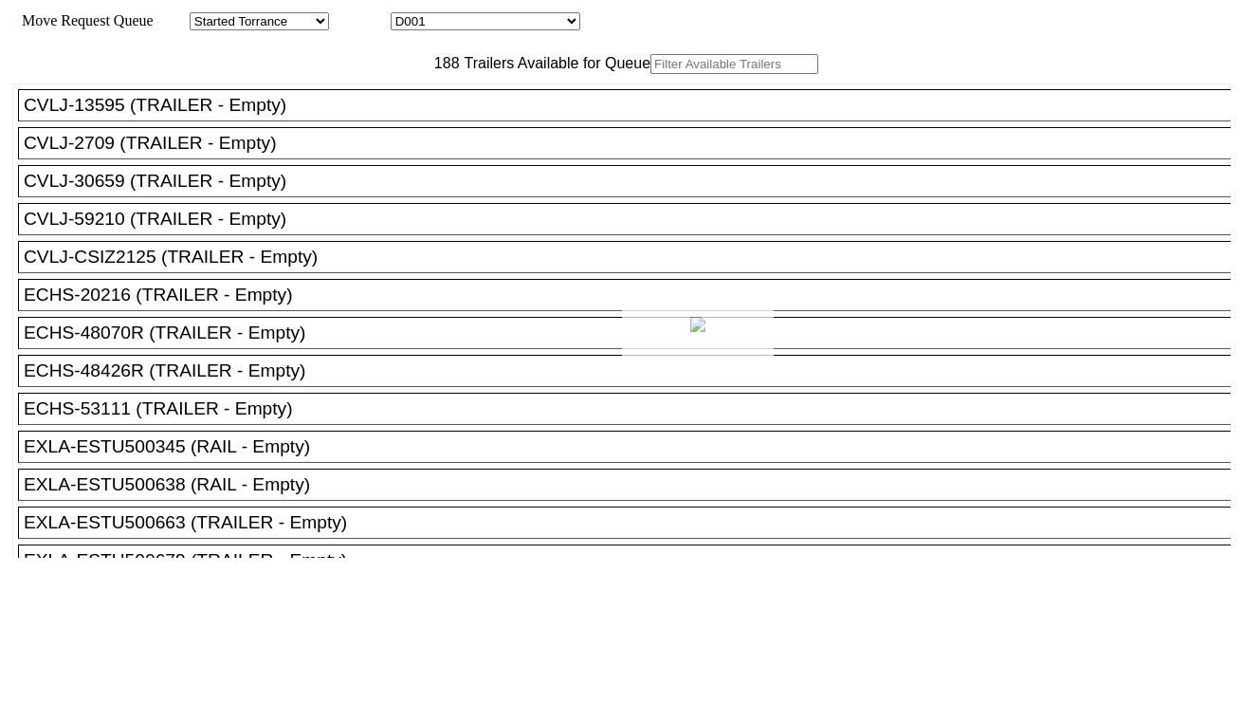
drag, startPoint x: 533, startPoint y: 82, endPoint x: 459, endPoint y: 20, distance: 96.3
click at [459, 20] on div at bounding box center [621, 360] width 1243 height 721
click at [476, 28] on select "D001 D002 D003 D004 D005 D006 D007 D008 D009 D010 D011 D012 D013 D014 D015 D016…" at bounding box center [486, 21] width 190 height 18
select select "3261"
click at [408, 15] on select "D001 D002 D003 D004 D005 D006 D007 D008 D009 D010 D011 D012 D013 D014 D015 D016…" at bounding box center [486, 21] width 190 height 18
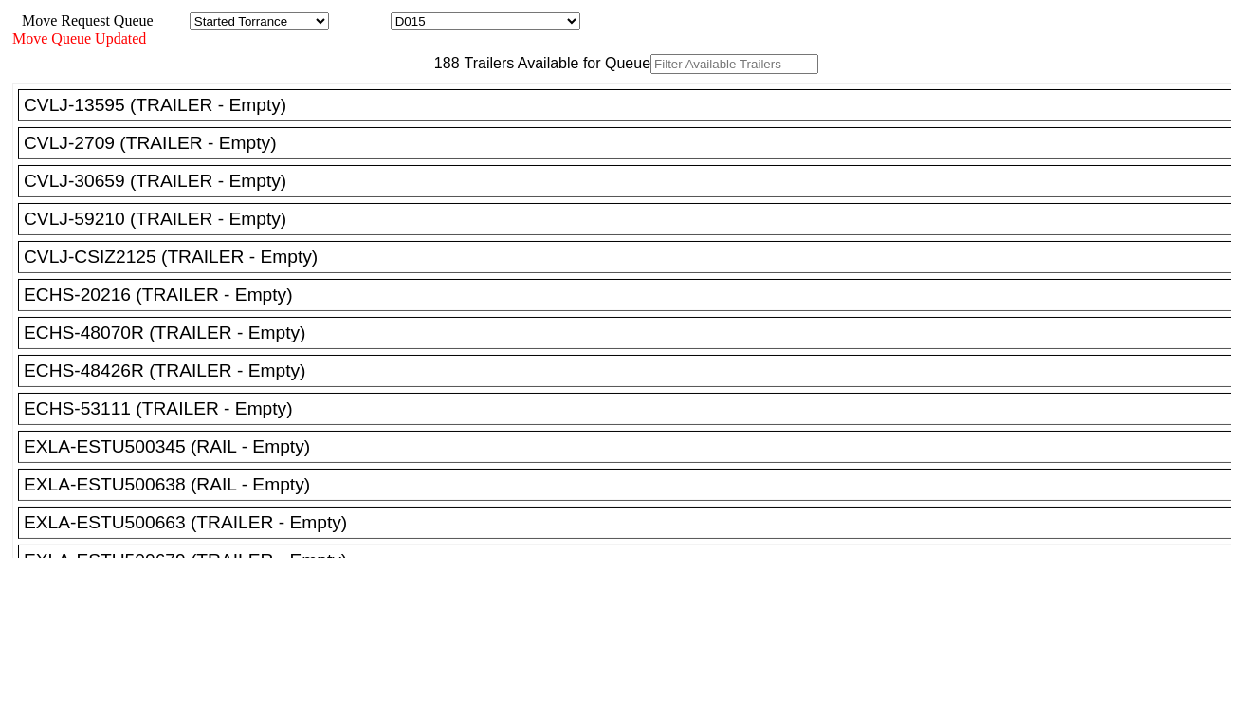
click at [651, 74] on input "text" at bounding box center [735, 64] width 168 height 20
paste input "CAAU8570117"
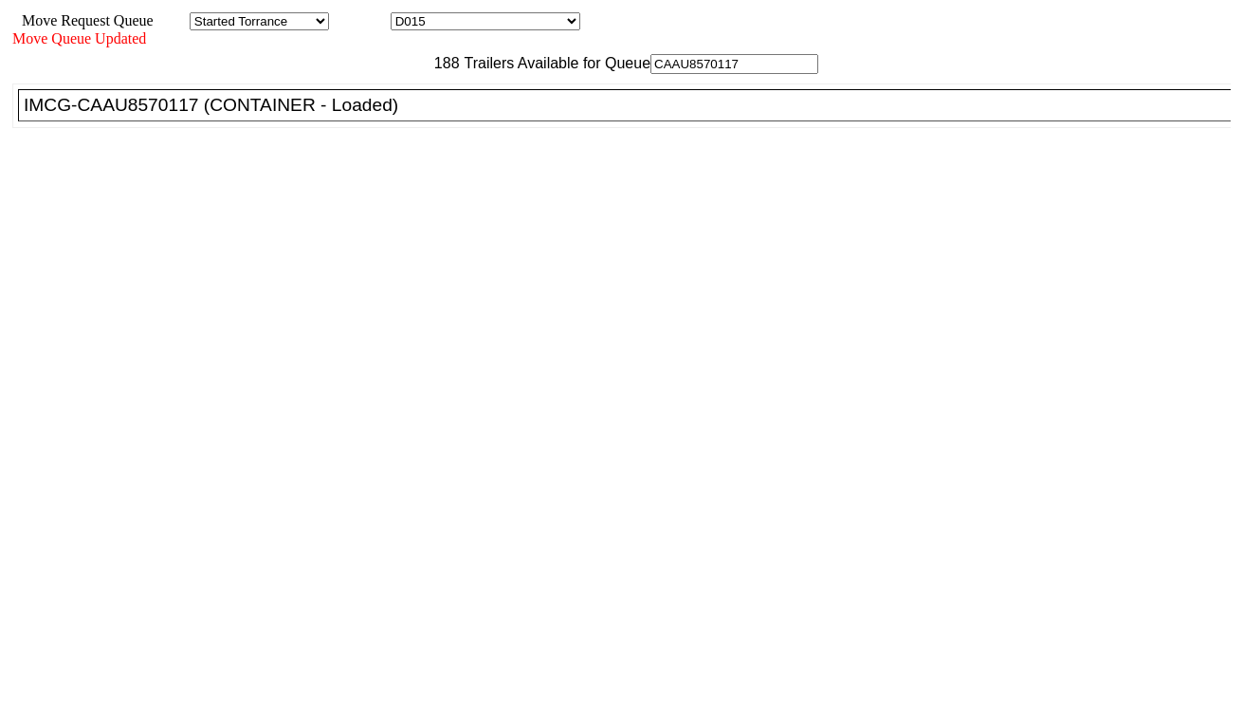
type input "CAAU8570117"
click at [394, 116] on div "IMCG-CAAU8570117 (CONTAINER - Loaded)" at bounding box center [633, 105] width 1219 height 21
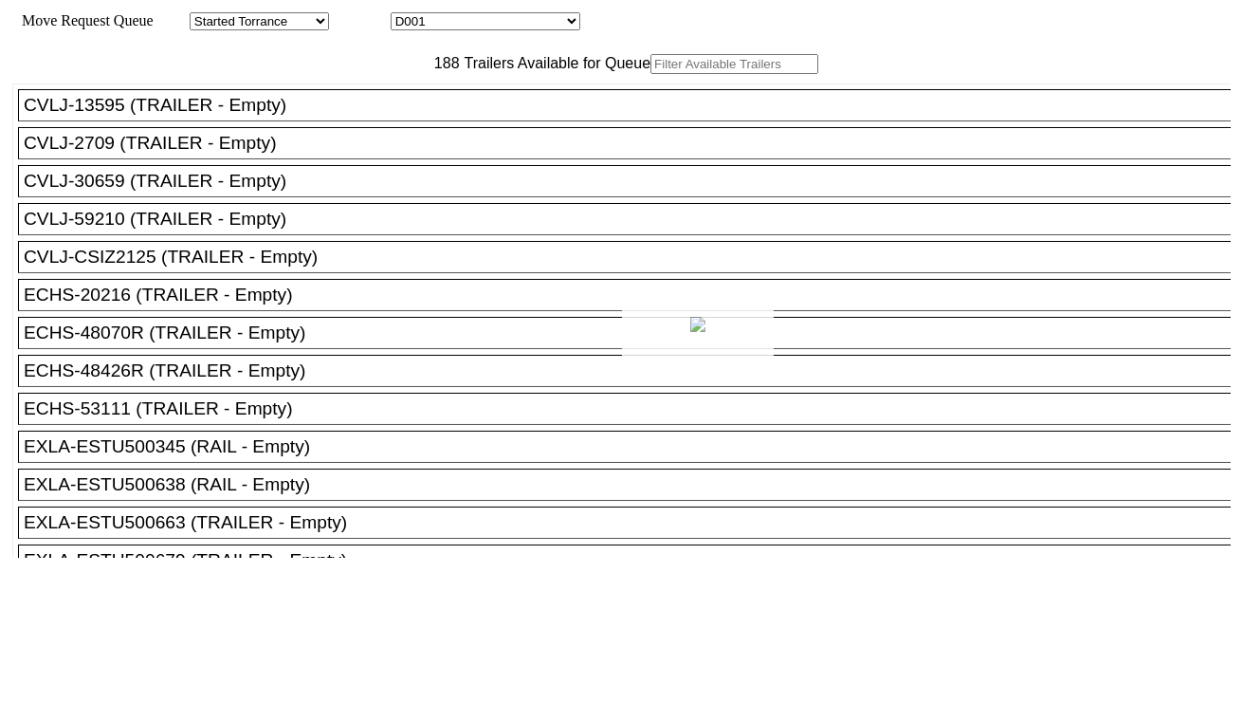
click at [468, 22] on div at bounding box center [621, 360] width 1243 height 721
click at [476, 30] on div "Move Request Queue Area Started Torrance Lost Torrance Appt Torrance Bobtail B1…" at bounding box center [621, 21] width 1219 height 18
click at [476, 26] on select "D001 D002 D003 D004 D005 D006 D007 D008 D009 D010 D011 D012 D013 D014 D015 D016…" at bounding box center [486, 21] width 190 height 18
select select "3262"
click at [408, 15] on select "D001 D002 D003 D004 D005 D006 D007 D008 D009 D010 D011 D012 D013 D014 D015 D016…" at bounding box center [486, 21] width 190 height 18
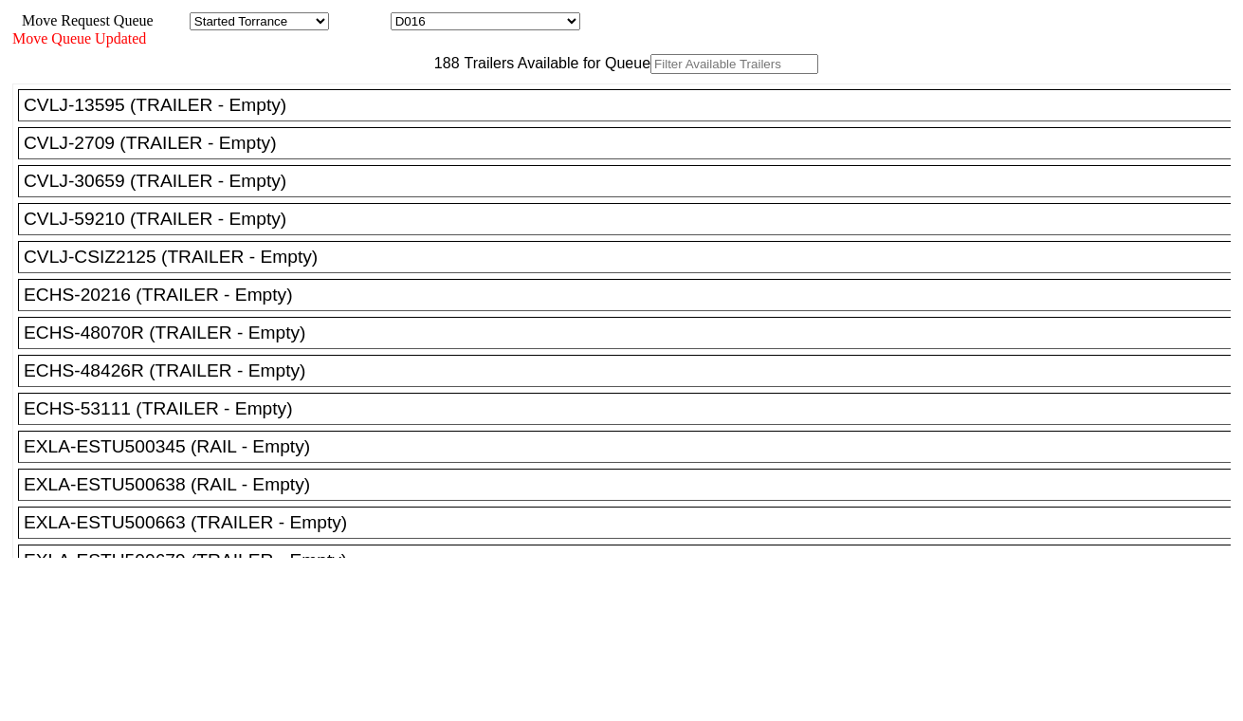
click at [651, 74] on input "text" at bounding box center [735, 64] width 168 height 20
paste input "HAMU2748737"
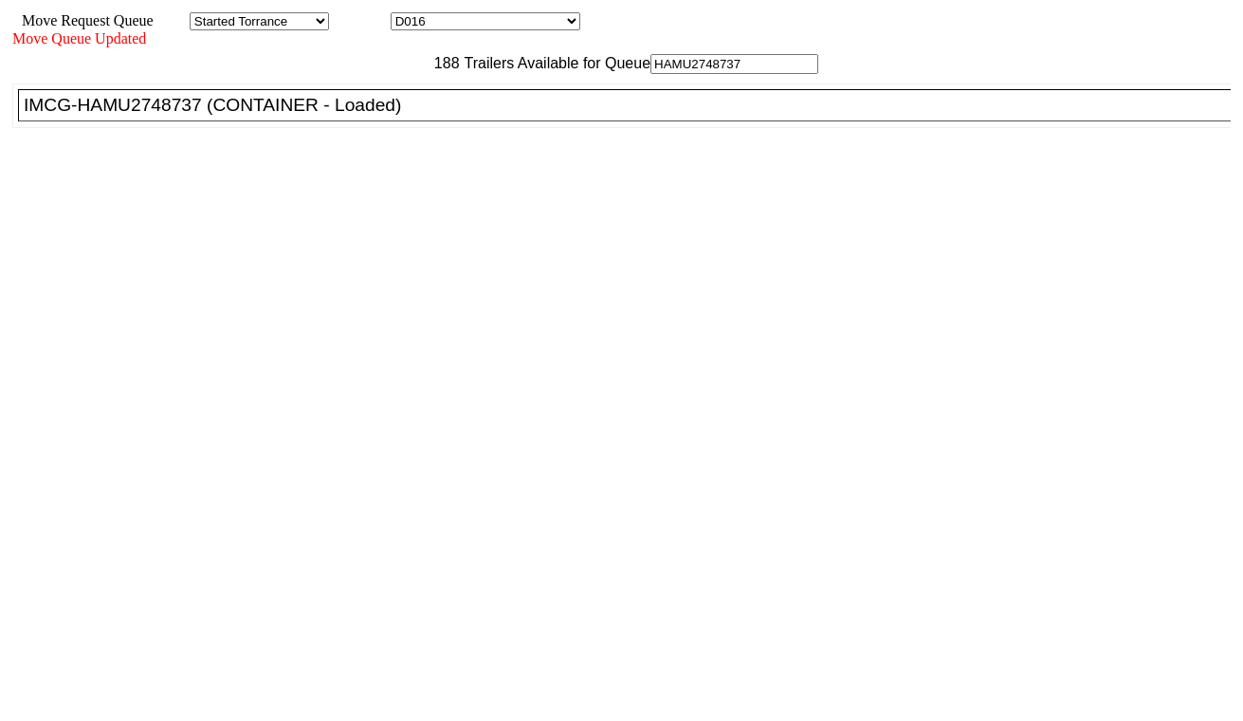
type input "HAMU2748737"
click at [371, 116] on div "IMCG-HAMU2748737 (CONTAINER - Loaded)" at bounding box center [633, 105] width 1219 height 21
